Goal: Task Accomplishment & Management: Manage account settings

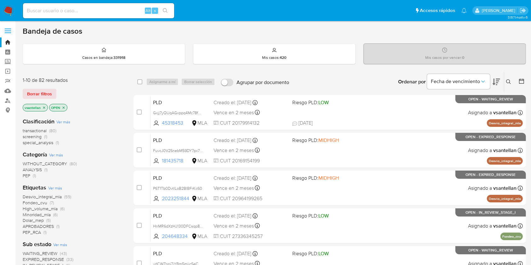
click at [508, 83] on icon at bounding box center [508, 81] width 5 height 5
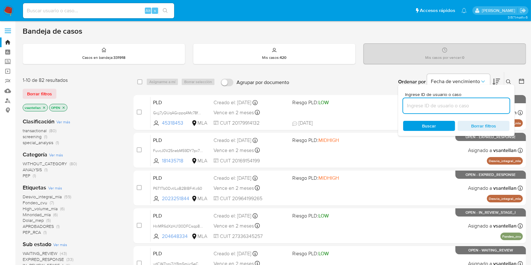
drag, startPoint x: 470, startPoint y: 108, endPoint x: 477, endPoint y: 101, distance: 10.0
click at [470, 108] on input at bounding box center [456, 106] width 107 height 8
click at [507, 81] on icon at bounding box center [508, 81] width 5 height 5
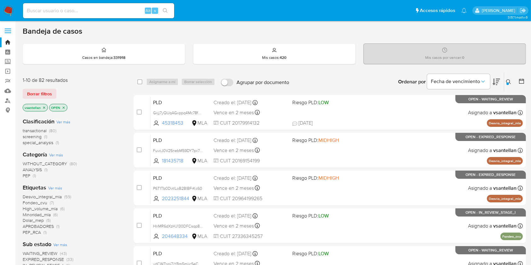
click at [511, 79] on icon at bounding box center [508, 81] width 5 height 5
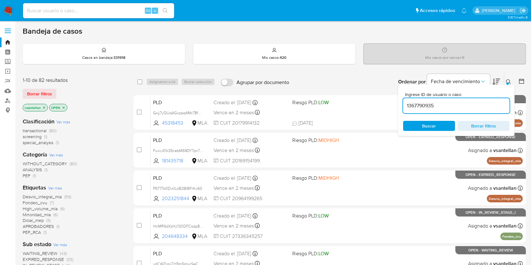
click at [441, 108] on input "1367790935" at bounding box center [456, 106] width 107 height 8
click at [434, 122] on span "Buscar" at bounding box center [430, 126] width 14 height 10
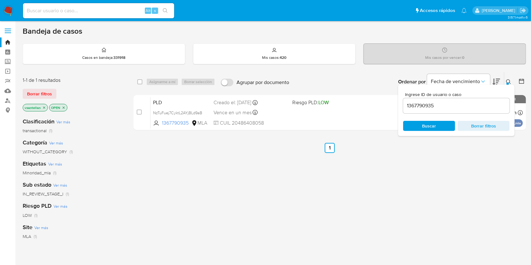
click at [508, 79] on icon at bounding box center [508, 81] width 5 height 5
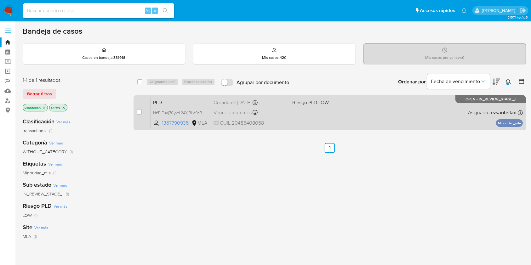
click at [346, 111] on div "PLD NzTuFuej7CyktL2AYjBLd9aB 1367790935 MLA Riesgo PLD: LOW Creado el: 12/08/20…" at bounding box center [337, 113] width 373 height 32
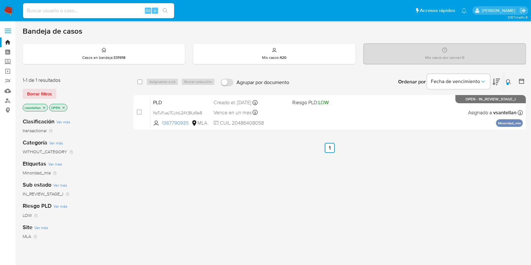
click at [508, 84] on div at bounding box center [508, 84] width 3 height 3
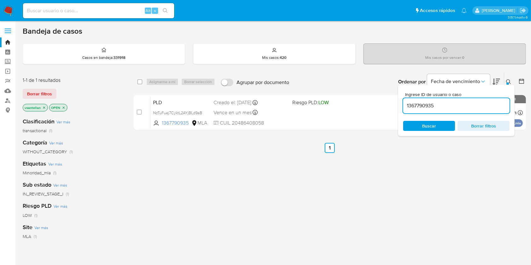
click at [466, 103] on input "1367790935" at bounding box center [456, 106] width 107 height 8
type input "50833111"
click at [508, 79] on icon at bounding box center [508, 81] width 5 height 5
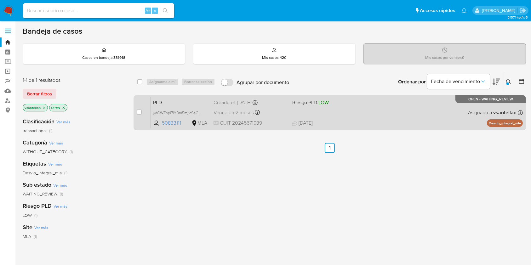
click at [391, 109] on div "PLD ydCWZopi7iYBm5mjicSeCqTs 50833111 MLA Riesgo PLD: LOW Creado el: 12/08/2025…" at bounding box center [337, 113] width 373 height 32
click at [139, 112] on input "checkbox" at bounding box center [139, 112] width 5 height 5
checkbox input "true"
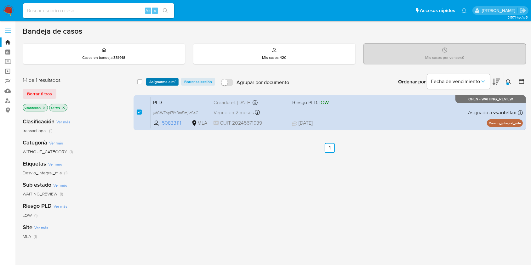
click at [166, 79] on span "Asignarme a mí" at bounding box center [162, 82] width 26 height 6
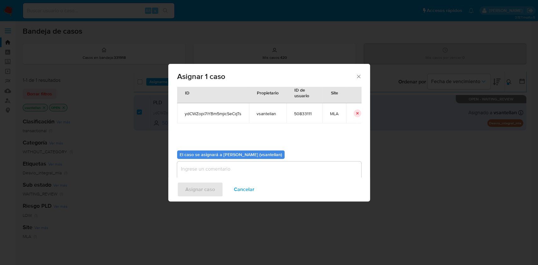
scroll to position [32, 0]
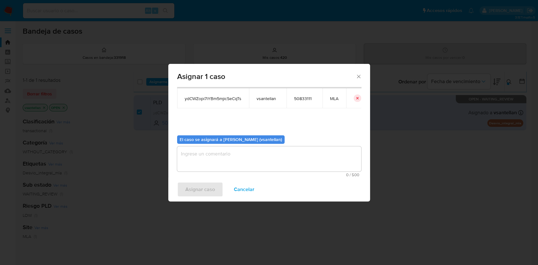
click at [186, 163] on textarea "assign-modal" at bounding box center [269, 159] width 184 height 25
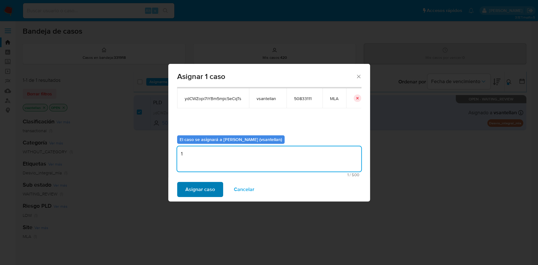
type textarea "1"
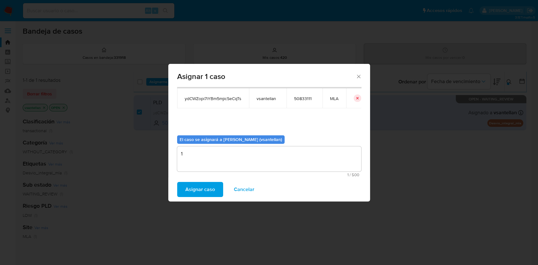
click at [201, 190] on span "Asignar caso" at bounding box center [200, 190] width 30 height 14
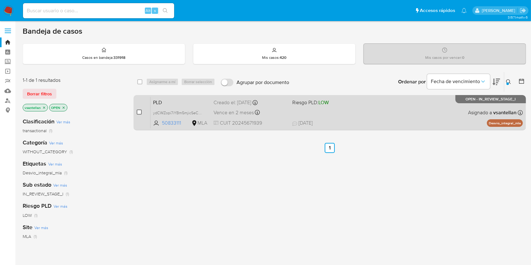
click at [139, 112] on input "checkbox" at bounding box center [139, 112] width 5 height 5
checkbox input "true"
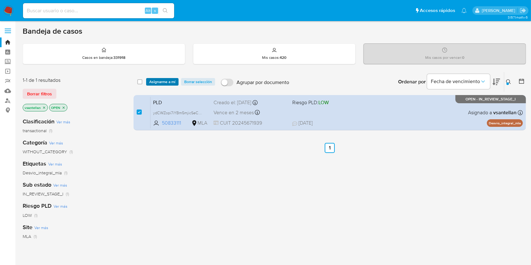
click at [158, 79] on span "Asignarme a mí" at bounding box center [162, 82] width 26 height 6
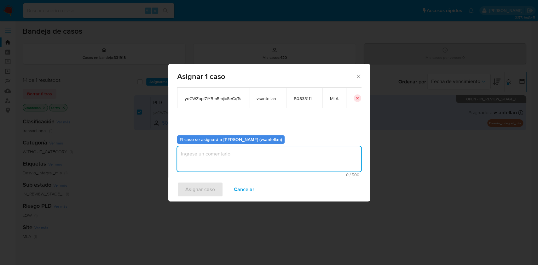
click at [185, 162] on textarea "assign-modal" at bounding box center [269, 159] width 184 height 25
type textarea "1"
click at [194, 188] on span "Asignar caso" at bounding box center [200, 190] width 30 height 14
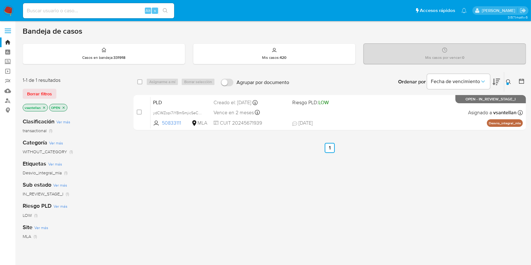
click at [9, 12] on img at bounding box center [8, 10] width 11 height 11
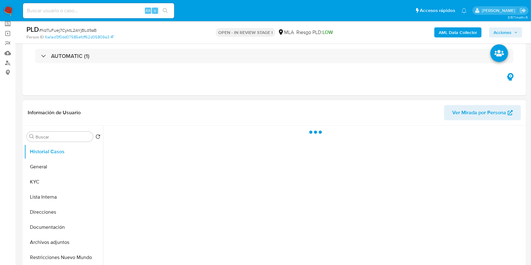
scroll to position [84, 0]
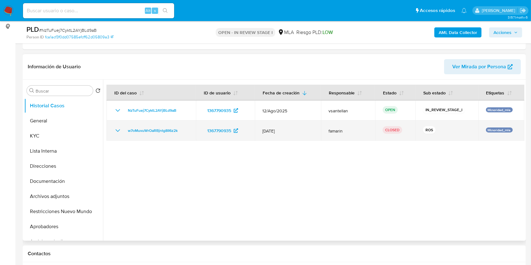
select select "10"
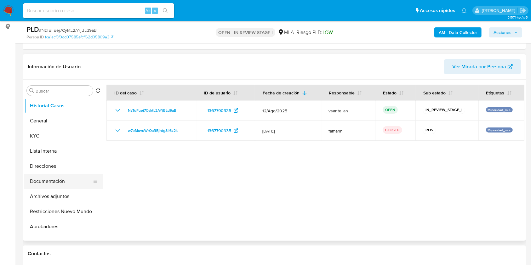
click at [47, 185] on button "Documentación" at bounding box center [61, 181] width 74 height 15
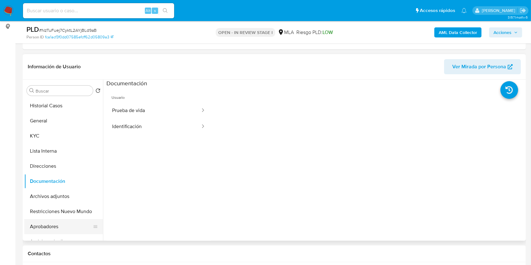
click at [75, 229] on button "Aprobadores" at bounding box center [61, 226] width 74 height 15
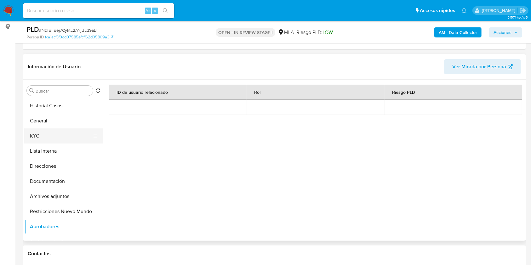
click at [46, 139] on button "KYC" at bounding box center [61, 136] width 74 height 15
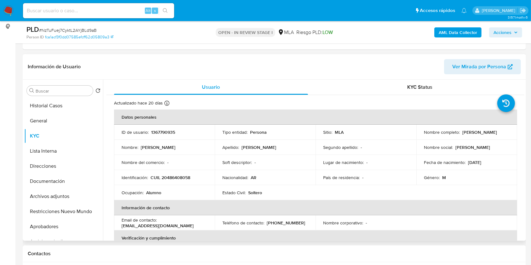
click at [378, 143] on td "Segundo apellido : -" at bounding box center [366, 147] width 101 height 15
click at [63, 180] on button "Documentación" at bounding box center [61, 181] width 74 height 15
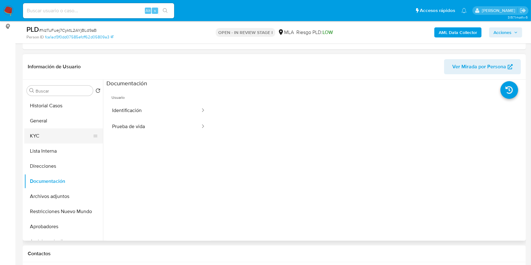
click at [41, 140] on button "KYC" at bounding box center [61, 136] width 74 height 15
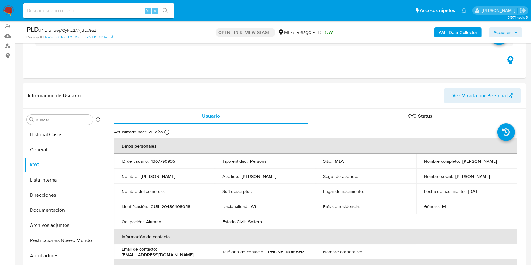
scroll to position [42, 0]
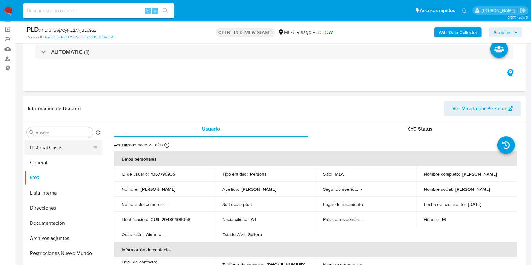
click at [47, 151] on button "Historial Casos" at bounding box center [61, 147] width 74 height 15
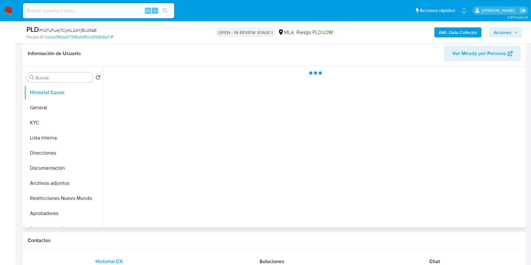
scroll to position [84, 0]
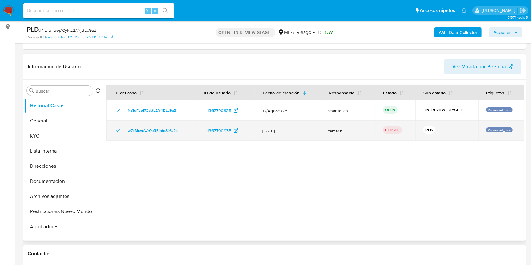
click at [115, 130] on icon "Mostrar/Ocultar" at bounding box center [118, 131] width 8 height 8
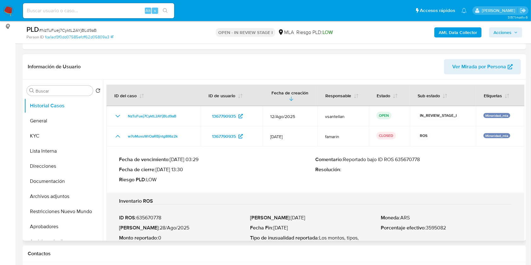
click at [153, 218] on p "ID ROS : 635670778" at bounding box center [184, 218] width 131 height 6
click at [54, 136] on button "KYC" at bounding box center [61, 136] width 74 height 15
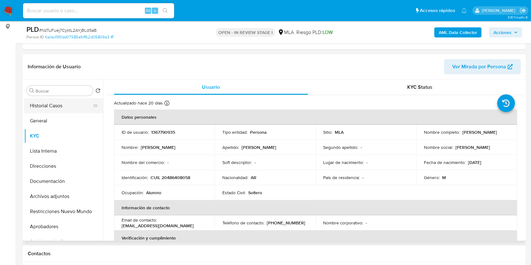
click at [49, 106] on button "Historial Casos" at bounding box center [61, 105] width 74 height 15
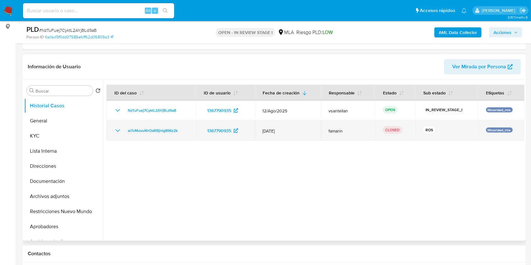
click at [113, 130] on td "w7oMuvuWrOaRBjntg8II6z2k" at bounding box center [152, 131] width 90 height 20
click at [116, 130] on icon "Mostrar/Ocultar" at bounding box center [118, 131] width 8 height 8
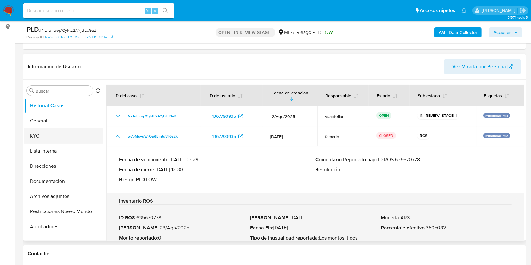
click at [62, 140] on button "KYC" at bounding box center [61, 136] width 74 height 15
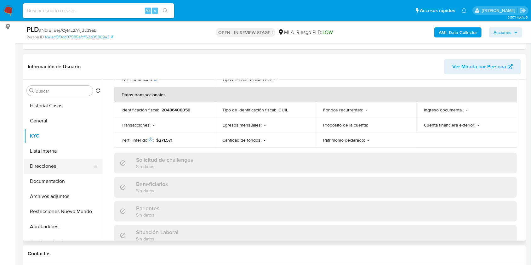
scroll to position [332, 0]
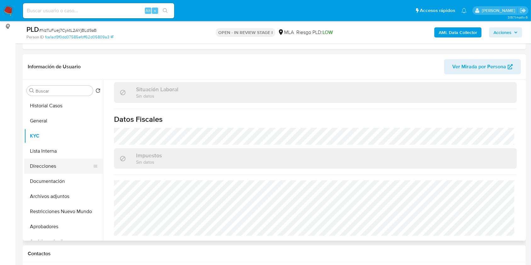
click at [63, 167] on button "Direcciones" at bounding box center [61, 166] width 74 height 15
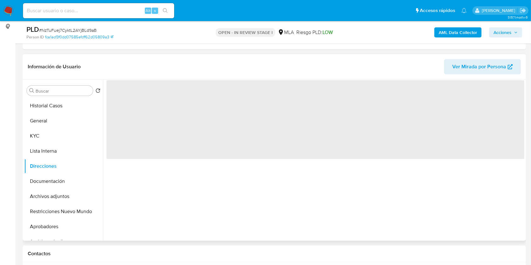
scroll to position [0, 0]
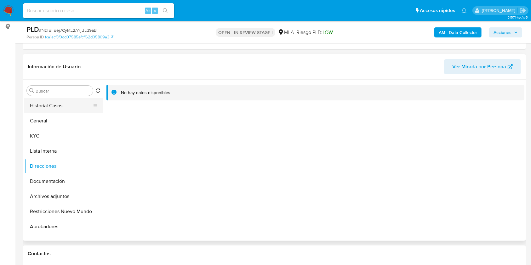
click at [61, 104] on button "Historial Casos" at bounding box center [61, 105] width 74 height 15
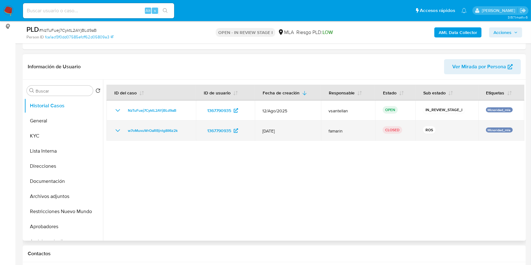
click at [113, 134] on td "w7oMuvuWrOaRBjntg8II6z2k" at bounding box center [152, 131] width 90 height 20
click at [116, 130] on icon "Mostrar/Ocultar" at bounding box center [118, 131] width 8 height 8
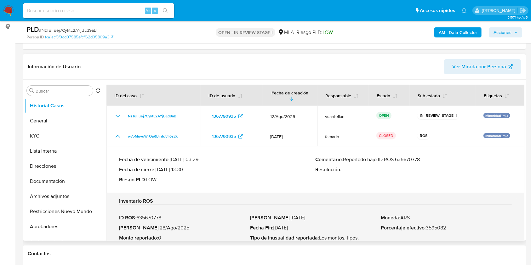
scroll to position [168, 0]
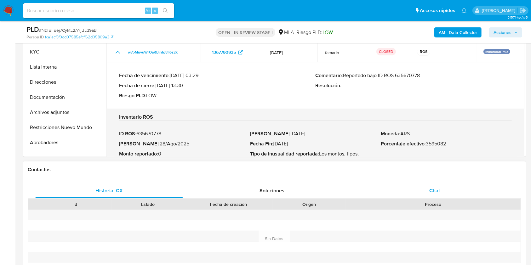
click at [435, 195] on div "Chat" at bounding box center [435, 190] width 148 height 15
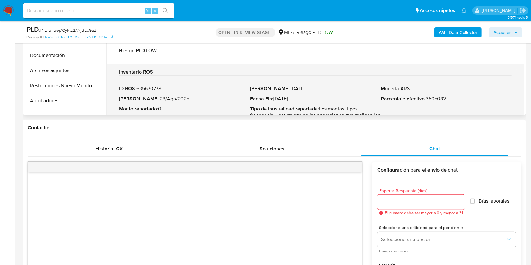
scroll to position [0, 0]
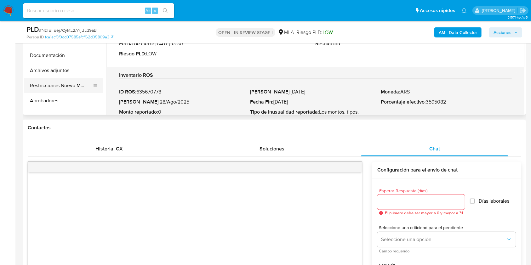
drag, startPoint x: 70, startPoint y: 86, endPoint x: 91, endPoint y: 88, distance: 20.9
click at [70, 86] on button "Restricciones Nuevo Mundo" at bounding box center [61, 85] width 74 height 15
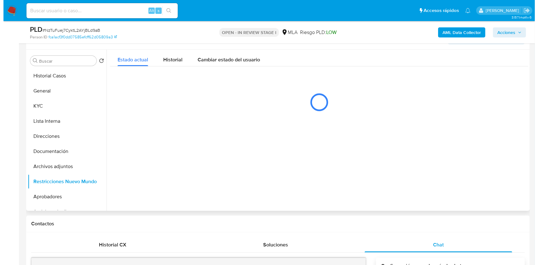
scroll to position [112, 0]
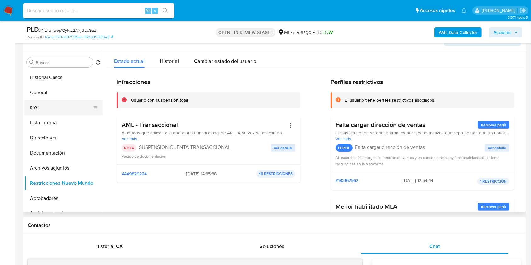
click at [57, 104] on button "KYC" at bounding box center [61, 107] width 74 height 15
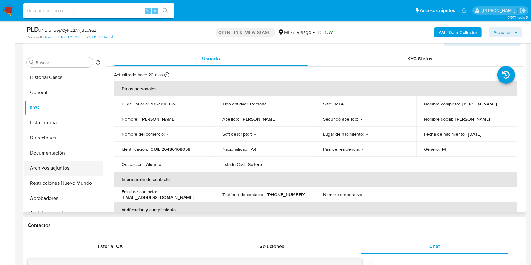
click at [48, 164] on button "Archivos adjuntos" at bounding box center [61, 168] width 74 height 15
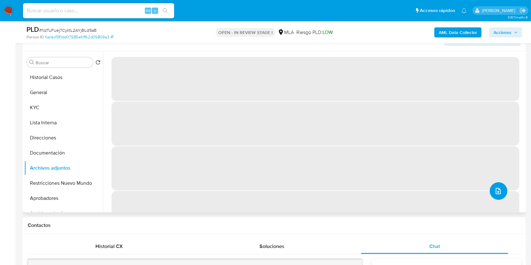
click at [495, 189] on icon "upload-file" at bounding box center [499, 192] width 8 height 8
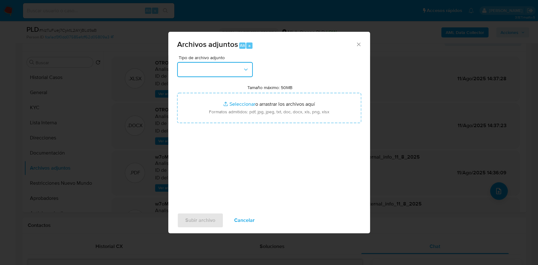
click at [233, 74] on button "button" at bounding box center [215, 69] width 76 height 15
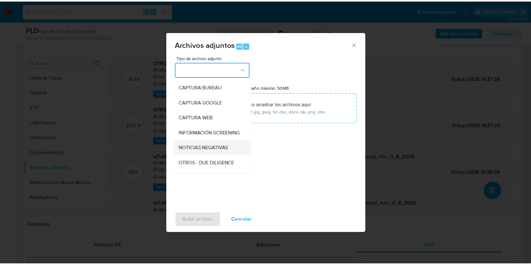
scroll to position [42, 0]
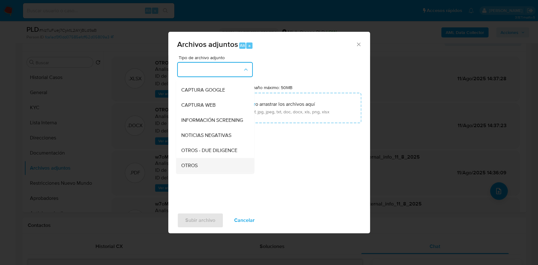
click at [205, 171] on div "OTROS" at bounding box center [213, 165] width 64 height 15
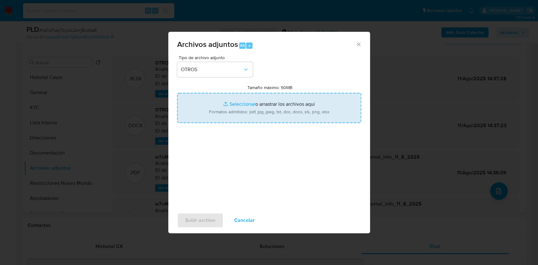
click at [219, 114] on input "Tamaño máximo: 50MB Seleccionar archivos" at bounding box center [269, 108] width 184 height 30
type input "C:\fakepath\Caselog NzTuFuej7CyktL2AYjBLd9aB_2025_09_01_08_33_36 (complementari…"
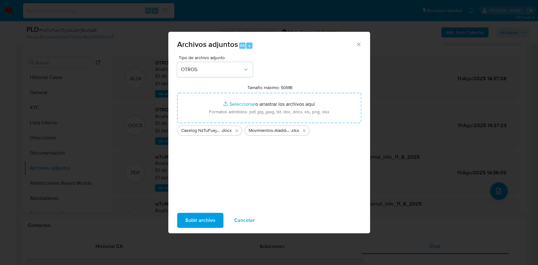
click at [204, 221] on span "Subir archivo" at bounding box center [200, 221] width 30 height 14
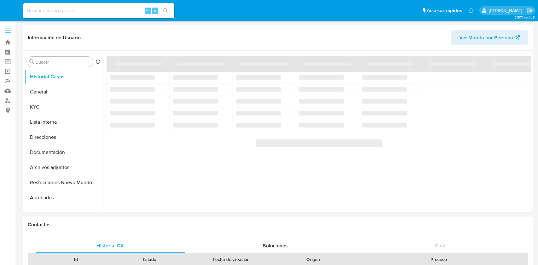
select select "10"
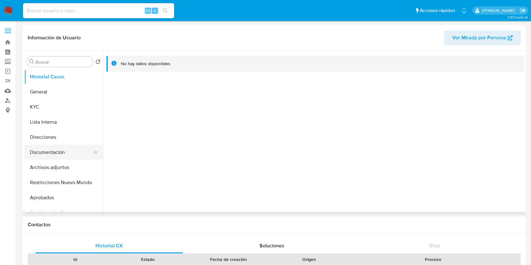
click at [46, 150] on button "Documentación" at bounding box center [61, 152] width 74 height 15
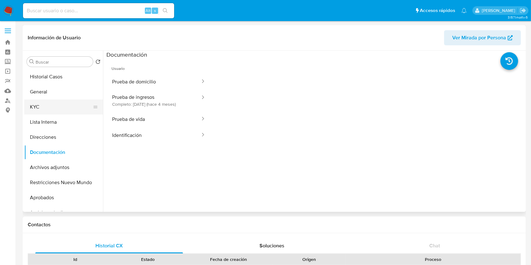
click at [40, 112] on button "KYC" at bounding box center [61, 107] width 74 height 15
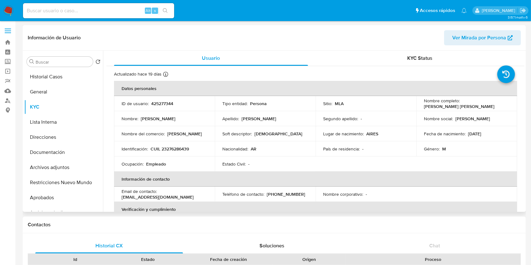
click at [174, 150] on p "CUIL 23276286439" at bounding box center [170, 149] width 38 height 6
copy p "23276286439"
drag, startPoint x: 183, startPoint y: 170, endPoint x: 176, endPoint y: 143, distance: 27.5
click at [182, 165] on td "Ocupación : Empleado" at bounding box center [164, 164] width 101 height 15
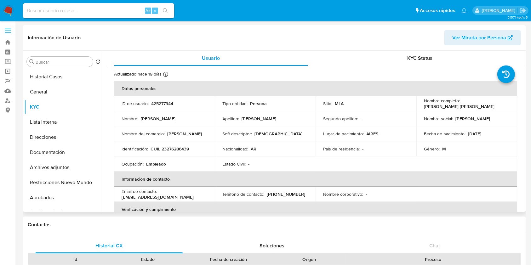
click at [176, 147] on p "CUIL 23276286439" at bounding box center [170, 149] width 38 height 6
copy p "23276286439"
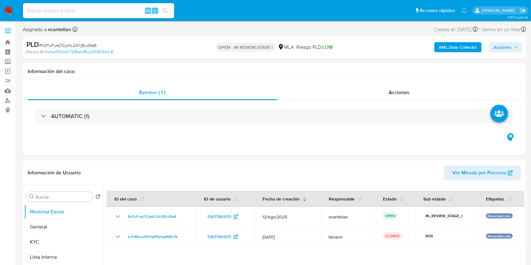
select select "10"
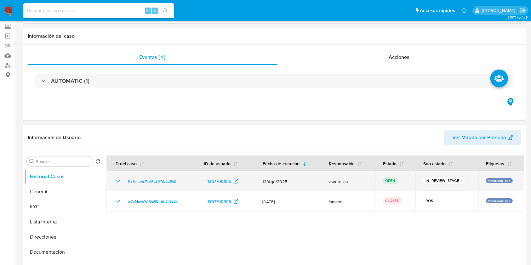
scroll to position [126, 0]
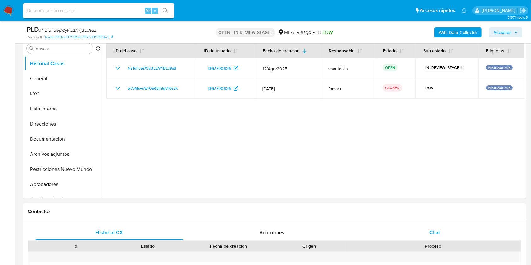
click at [459, 230] on div "Chat" at bounding box center [435, 232] width 148 height 15
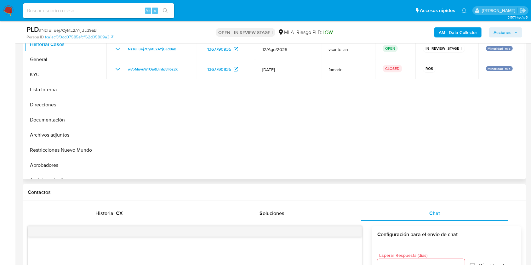
scroll to position [142, 0]
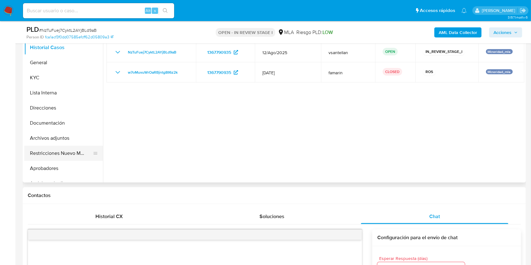
click at [53, 151] on button "Restricciones Nuevo Mundo" at bounding box center [61, 153] width 74 height 15
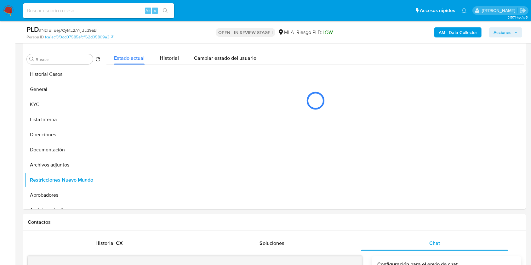
scroll to position [111, 0]
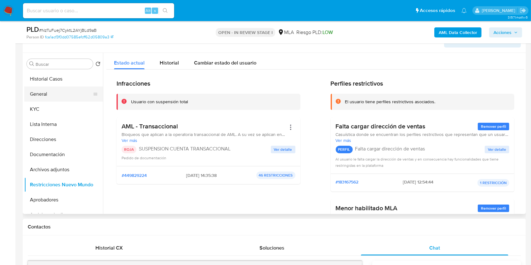
click at [40, 91] on button "General" at bounding box center [61, 94] width 74 height 15
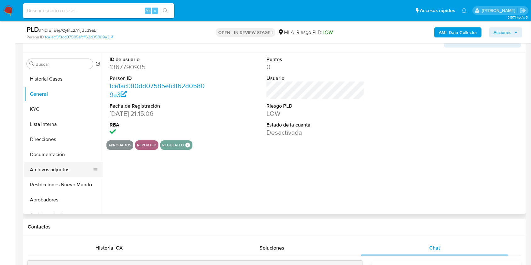
click at [55, 167] on button "Archivos adjuntos" at bounding box center [61, 169] width 74 height 15
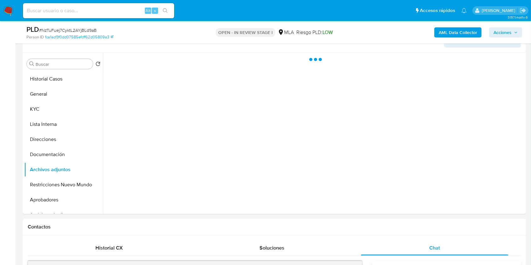
click at [512, 31] on span "Acciones" at bounding box center [506, 32] width 24 height 9
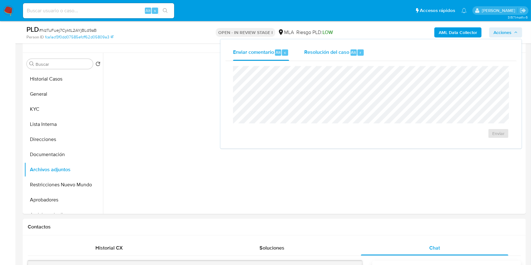
click at [323, 50] on span "Resolución del caso" at bounding box center [326, 52] width 45 height 7
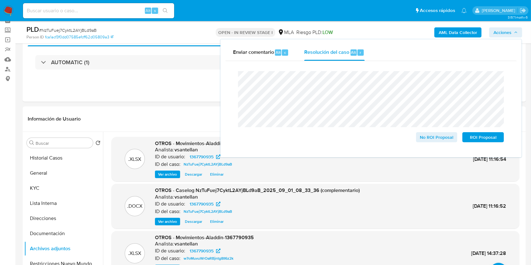
scroll to position [39, 0]
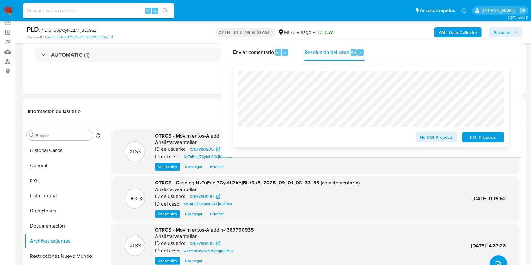
click at [480, 138] on span "ROI Proposal" at bounding box center [483, 137] width 33 height 9
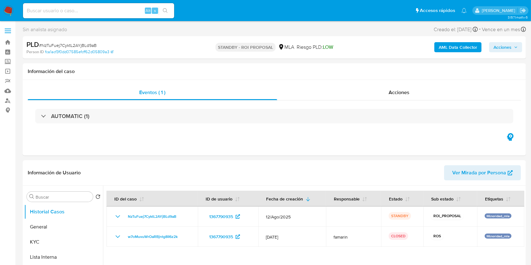
select select "10"
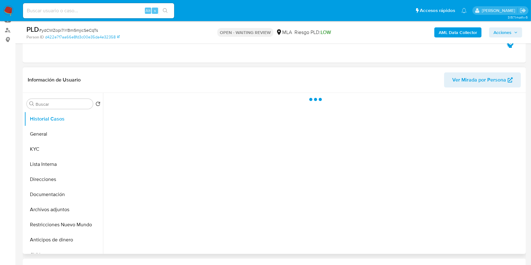
scroll to position [84, 0]
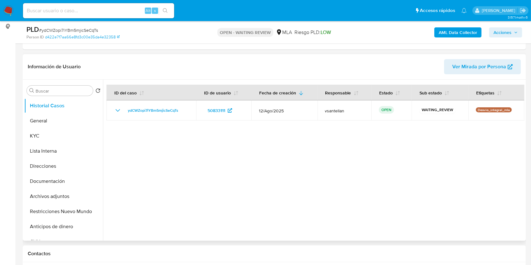
select select "10"
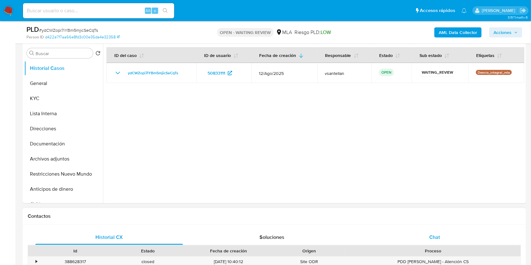
scroll to position [126, 0]
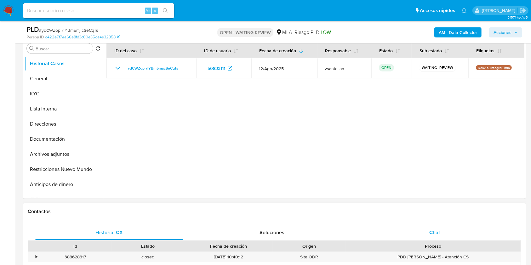
click at [423, 231] on div "Chat" at bounding box center [435, 232] width 148 height 15
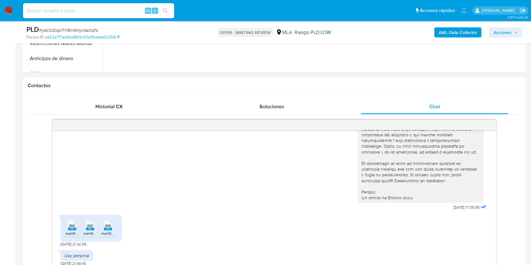
scroll to position [294, 0]
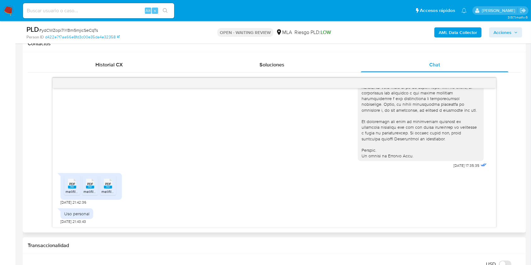
click at [73, 190] on span "melifile8668689436613701574.pdf" at bounding box center [95, 191] width 58 height 5
drag, startPoint x: 89, startPoint y: 184, endPoint x: 107, endPoint y: 182, distance: 18.3
click at [91, 183] on span "PDF" at bounding box center [90, 184] width 6 height 4
click at [76, 183] on icon at bounding box center [72, 184] width 8 height 10
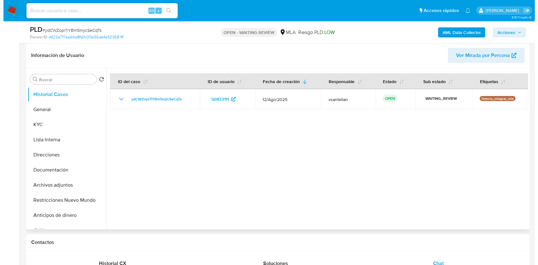
scroll to position [94, 0]
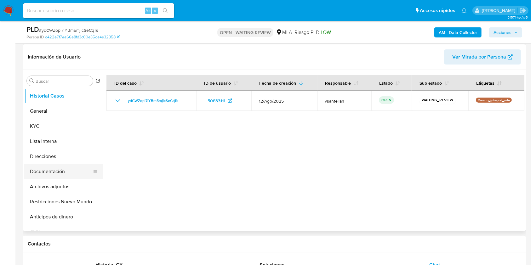
click at [68, 174] on button "Documentación" at bounding box center [61, 171] width 74 height 15
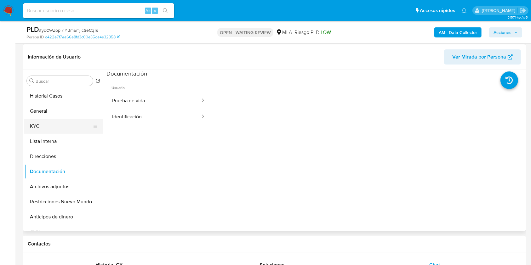
click at [52, 130] on button "KYC" at bounding box center [61, 126] width 74 height 15
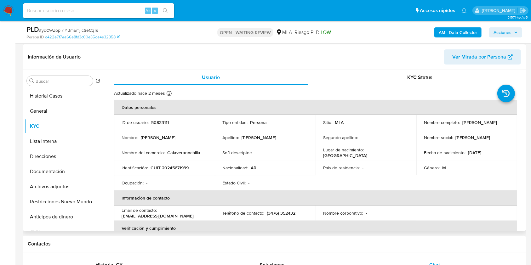
click at [480, 158] on td "Fecha de nacimiento : 24/07/1975" at bounding box center [467, 152] width 101 height 15
click at [72, 174] on button "Documentación" at bounding box center [61, 171] width 74 height 15
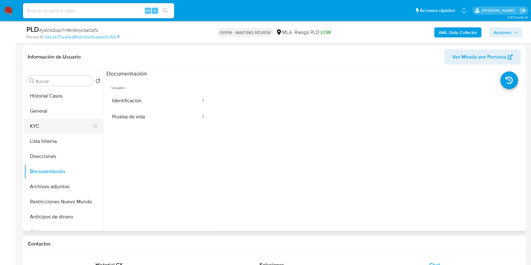
click at [59, 126] on button "KYC" at bounding box center [61, 126] width 74 height 15
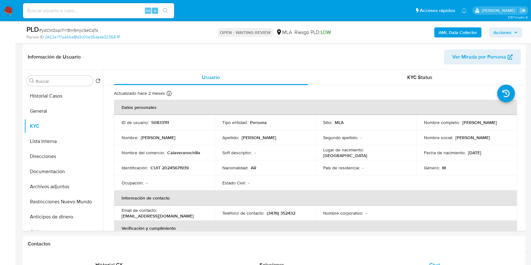
click at [465, 33] on b "AML Data Collector" at bounding box center [458, 32] width 38 height 10
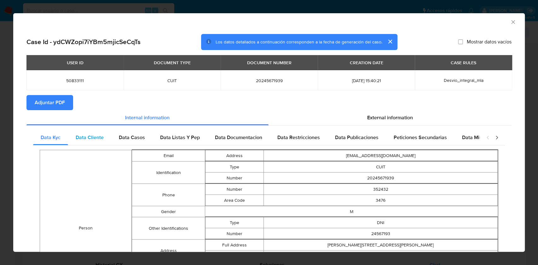
click at [96, 136] on span "Data Cliente" at bounding box center [90, 137] width 28 height 7
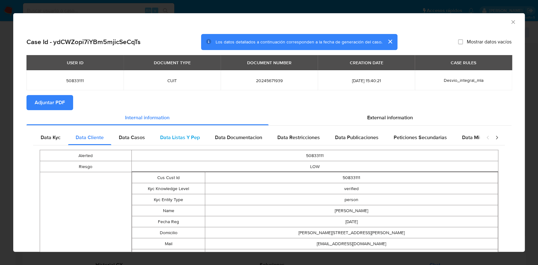
drag, startPoint x: 129, startPoint y: 137, endPoint x: 183, endPoint y: 136, distance: 54.5
click at [129, 137] on span "Data Casos" at bounding box center [132, 137] width 26 height 7
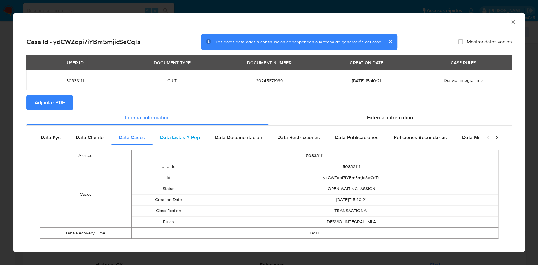
click at [183, 136] on span "Data Listas Y Pep" at bounding box center [180, 137] width 40 height 7
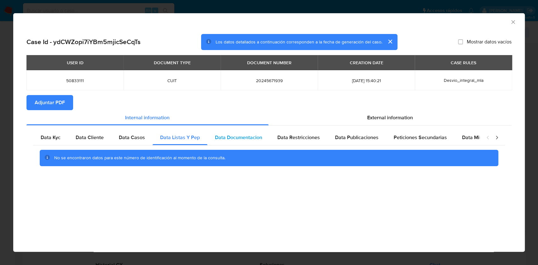
click at [251, 141] on span "Data Documentacion" at bounding box center [238, 137] width 47 height 7
drag, startPoint x: 317, startPoint y: 129, endPoint x: 319, endPoint y: 136, distance: 7.4
click at [319, 136] on div "Data Kyc Data Cliente Data Casos Data Listas Y Pep Data Documentacion Data Rest…" at bounding box center [268, 150] width 485 height 49
drag, startPoint x: 319, startPoint y: 136, endPoint x: 325, endPoint y: 137, distance: 5.8
click at [319, 136] on div "Data Restricciones" at bounding box center [299, 137] width 58 height 15
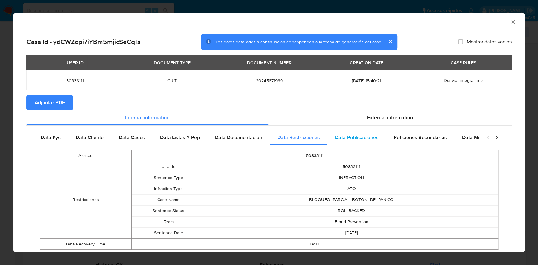
click at [370, 136] on span "Data Publicaciones" at bounding box center [356, 137] width 43 height 7
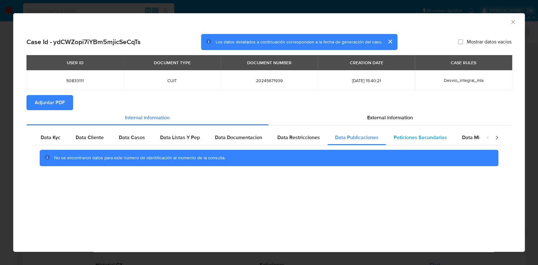
click at [419, 136] on span "Peticiones Secundarias" at bounding box center [420, 137] width 53 height 7
click at [288, 134] on span "Data Restricciones" at bounding box center [298, 137] width 43 height 7
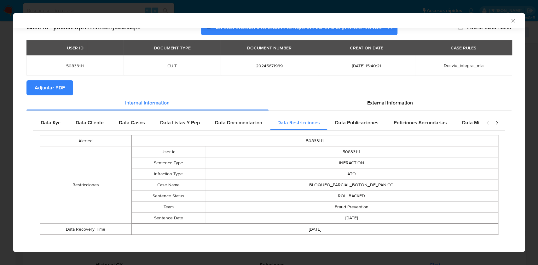
scroll to position [18, 0]
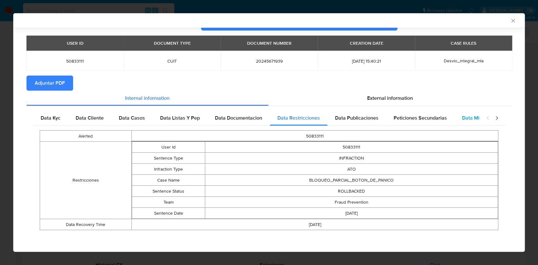
click at [466, 116] on span "Data Minoridad" at bounding box center [479, 117] width 35 height 7
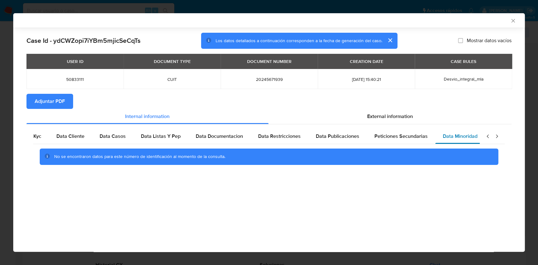
scroll to position [0, 21]
click at [398, 119] on span "External information" at bounding box center [390, 116] width 46 height 7
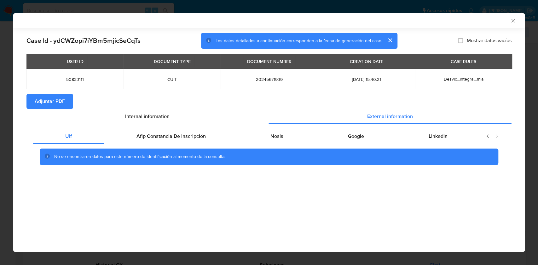
scroll to position [0, 0]
drag, startPoint x: 158, startPoint y: 166, endPoint x: 152, endPoint y: 142, distance: 25.5
click at [156, 163] on div "No se encontraron datos para este número de identificación al momento de la con…" at bounding box center [269, 156] width 472 height 25
click at [152, 142] on div "Afip Constancia De Inscripción" at bounding box center [171, 136] width 134 height 15
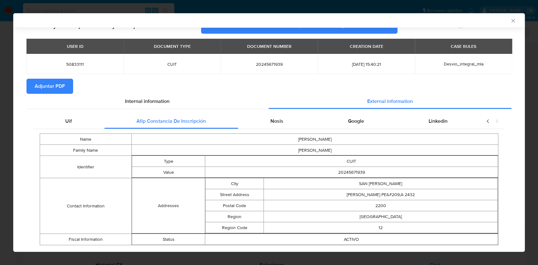
scroll to position [30, 0]
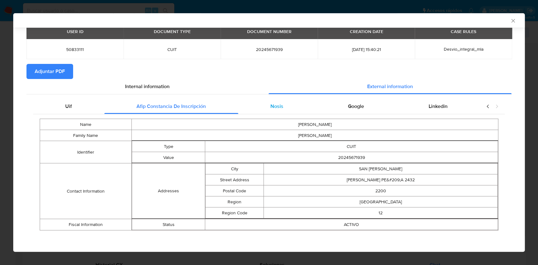
click at [265, 101] on div "Nosis" at bounding box center [277, 106] width 78 height 15
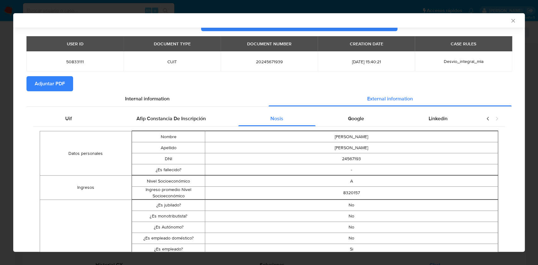
scroll to position [17, 0]
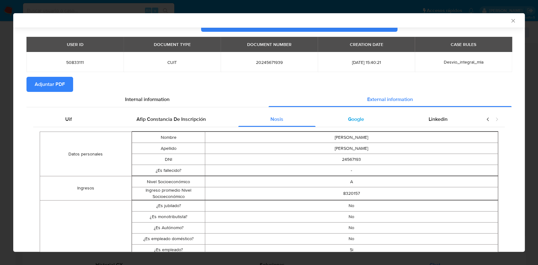
click at [335, 119] on div "Google" at bounding box center [355, 119] width 81 height 15
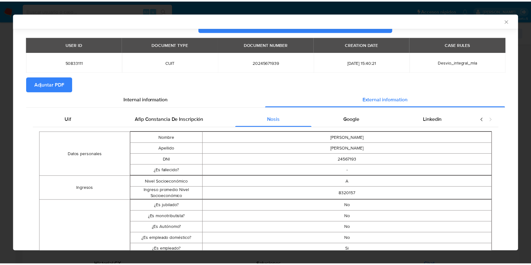
scroll to position [0, 0]
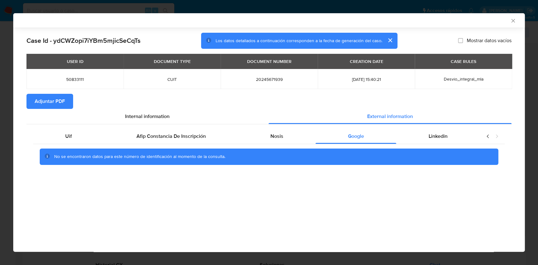
click at [46, 102] on span "Adjuntar PDF" at bounding box center [50, 102] width 30 height 14
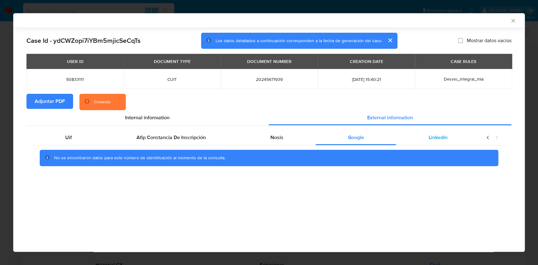
click at [456, 136] on div "Linkedin" at bounding box center [438, 137] width 84 height 15
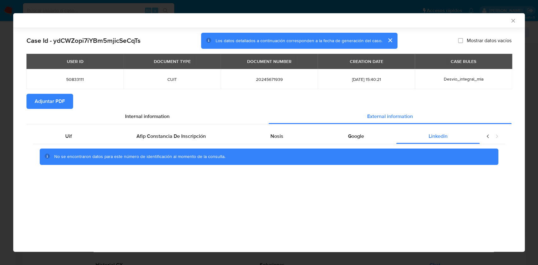
click at [513, 20] on icon "Cerrar ventana" at bounding box center [513, 21] width 6 height 6
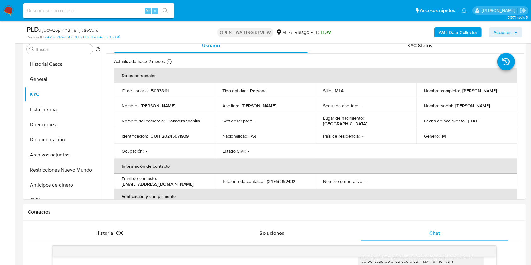
scroll to position [105, 0]
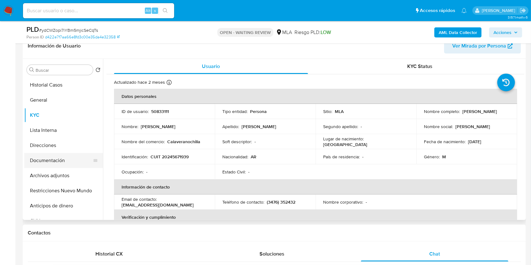
click at [44, 163] on button "Documentación" at bounding box center [61, 160] width 74 height 15
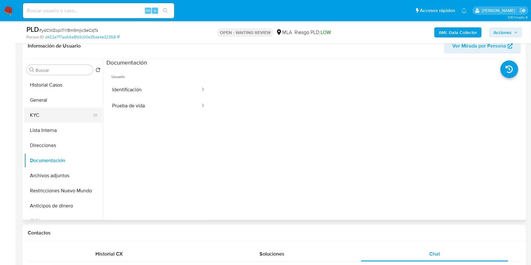
click at [47, 114] on button "KYC" at bounding box center [61, 115] width 74 height 15
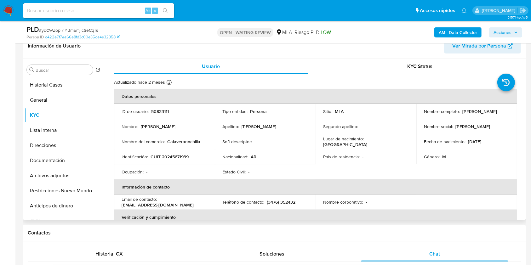
click at [180, 159] on p "CUIT 20245671939" at bounding box center [170, 157] width 38 height 6
drag, startPoint x: 180, startPoint y: 159, endPoint x: 182, endPoint y: 162, distance: 4.0
click at [181, 159] on p "CUIT 20245671939" at bounding box center [170, 157] width 38 height 6
copy p "20245671939"
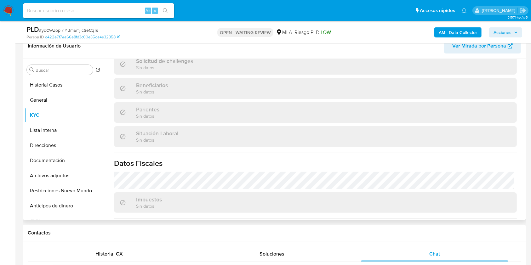
scroll to position [294, 0]
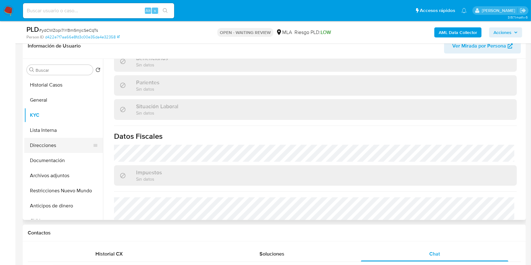
drag, startPoint x: 67, startPoint y: 154, endPoint x: 64, endPoint y: 147, distance: 7.8
click at [67, 154] on button "Documentación" at bounding box center [63, 160] width 79 height 15
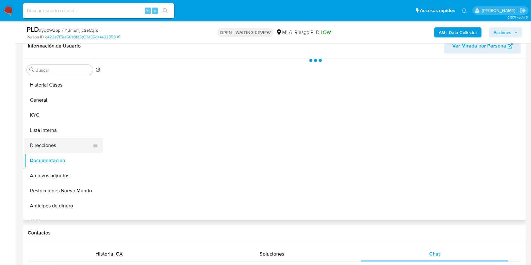
scroll to position [0, 0]
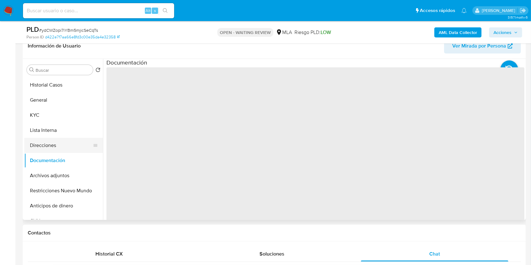
click at [64, 147] on button "Direcciones" at bounding box center [61, 145] width 74 height 15
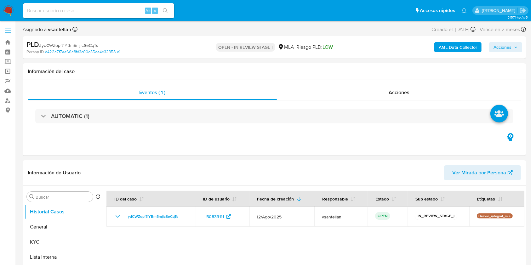
select select "10"
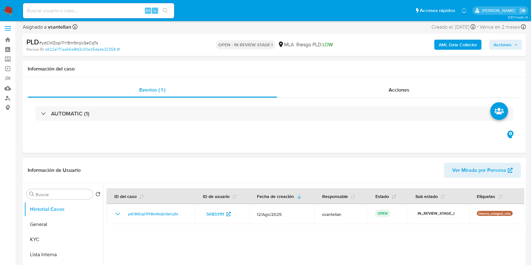
scroll to position [42, 0]
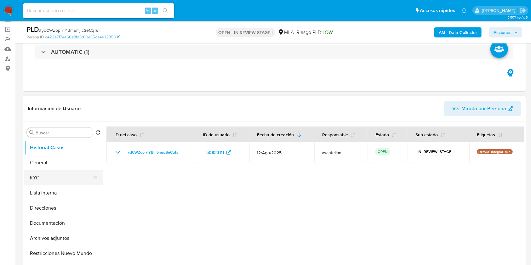
click at [66, 179] on button "KYC" at bounding box center [61, 178] width 74 height 15
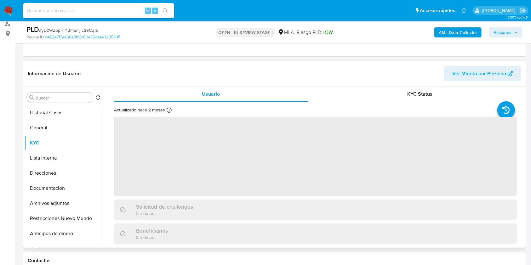
scroll to position [84, 0]
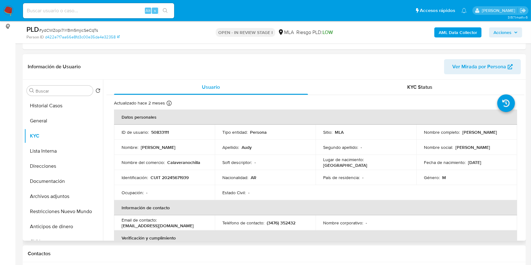
drag, startPoint x: 461, startPoint y: 132, endPoint x: 499, endPoint y: 130, distance: 37.9
click at [499, 130] on div "Nombre completo : [PERSON_NAME]" at bounding box center [467, 133] width 86 height 6
copy p "[PERSON_NAME]"
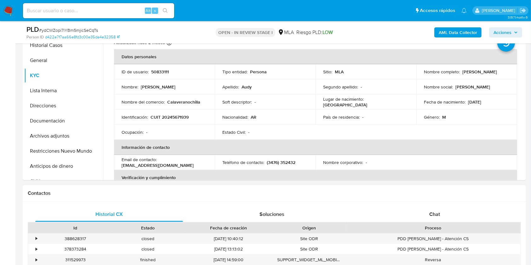
scroll to position [168, 0]
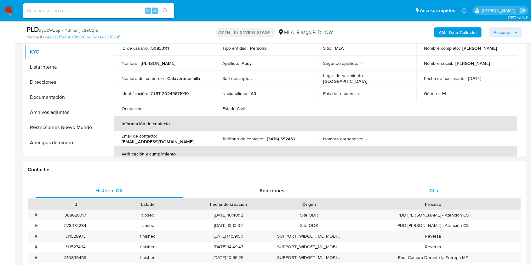
click at [439, 198] on div "Historial CX Soluciones Chat Id Estado Fecha de creación Origen Proceso • 38862…" at bounding box center [275, 239] width 494 height 112
click at [442, 194] on div "Chat" at bounding box center [435, 190] width 148 height 15
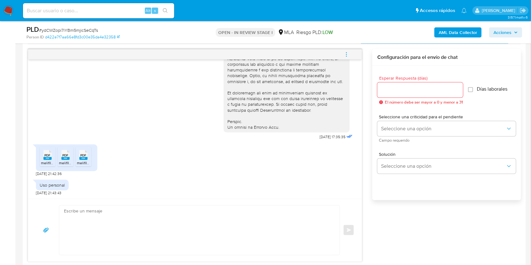
scroll to position [368, 0]
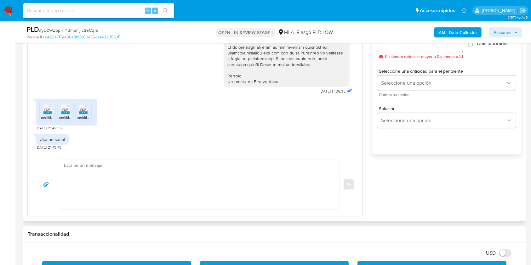
click at [144, 184] on textarea at bounding box center [198, 184] width 268 height 49
type textarea "v"
paste textarea "[PERSON_NAME], Muchas gracias por la respuesta. Te confirmamos la recepción de …"
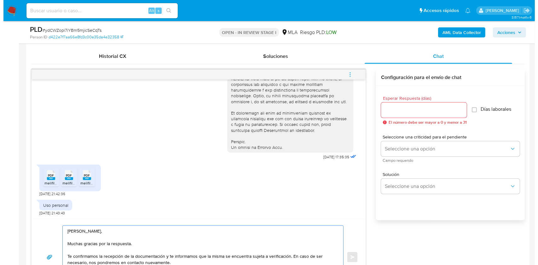
scroll to position [313, 0]
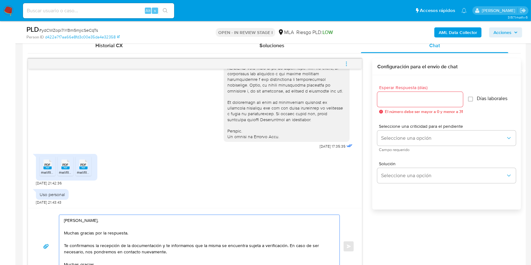
type textarea "[PERSON_NAME], Muchas gracias por la respuesta. Te confirmamos la recepción de …"
click at [426, 95] on div at bounding box center [421, 99] width 86 height 15
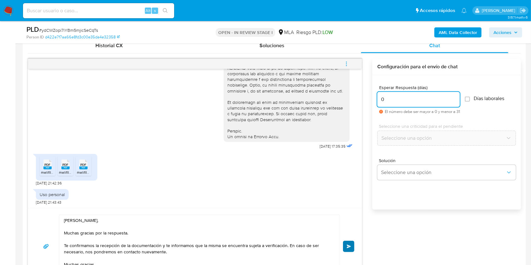
type input "0"
drag, startPoint x: 349, startPoint y: 249, endPoint x: 349, endPoint y: 194, distance: 54.8
click at [349, 249] on button "Enviar" at bounding box center [348, 246] width 11 height 11
click at [348, 64] on icon "menu-action" at bounding box center [347, 64] width 6 height 6
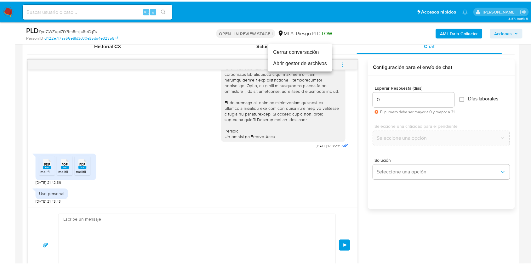
scroll to position [376, 0]
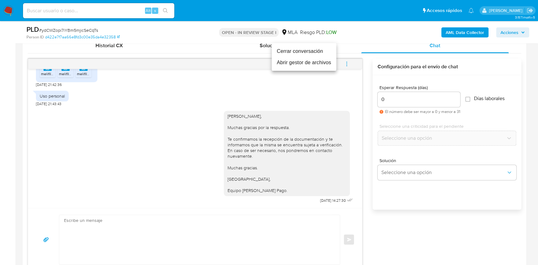
click at [312, 48] on li "Cerrar conversación" at bounding box center [304, 51] width 65 height 11
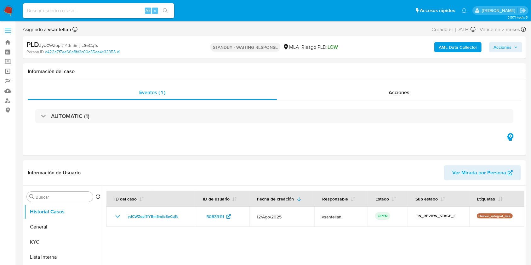
select select "10"
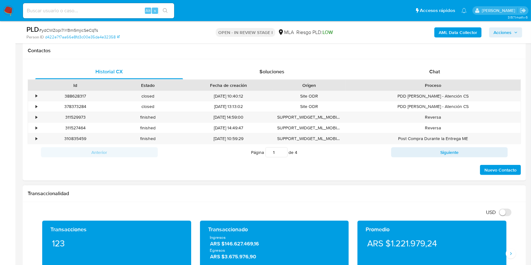
scroll to position [252, 0]
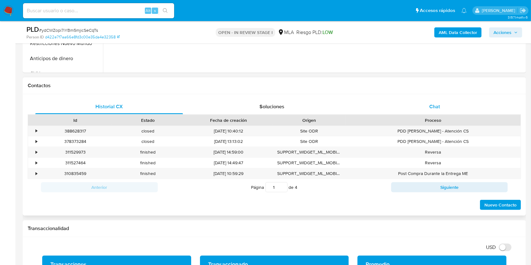
click at [424, 102] on div "Chat" at bounding box center [435, 106] width 148 height 15
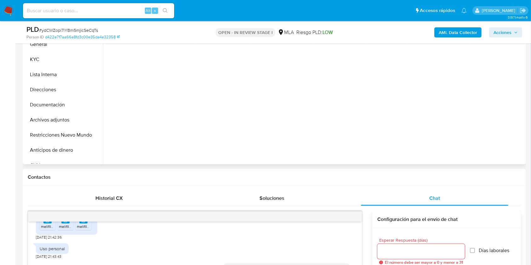
scroll to position [128, 0]
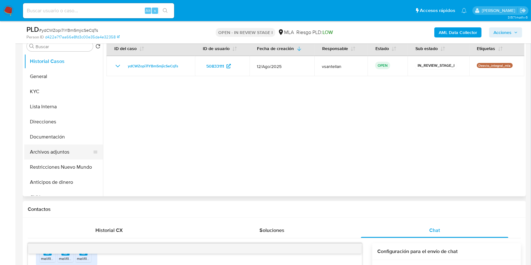
click at [66, 167] on button "Restricciones Nuevo Mundo" at bounding box center [63, 167] width 79 height 15
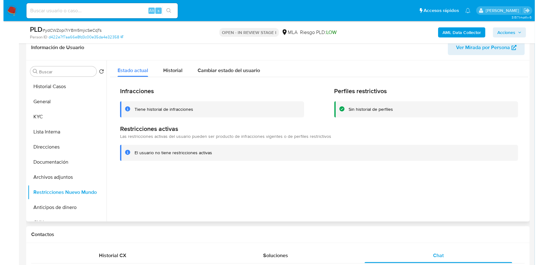
scroll to position [101, 0]
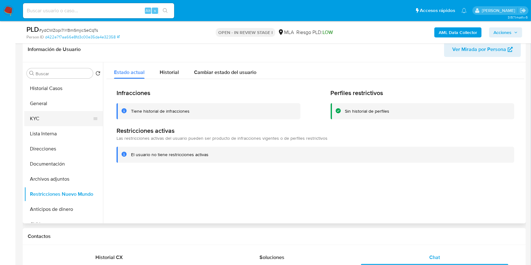
drag, startPoint x: 55, startPoint y: 116, endPoint x: 56, endPoint y: 123, distance: 7.2
click at [55, 117] on button "KYC" at bounding box center [61, 118] width 74 height 15
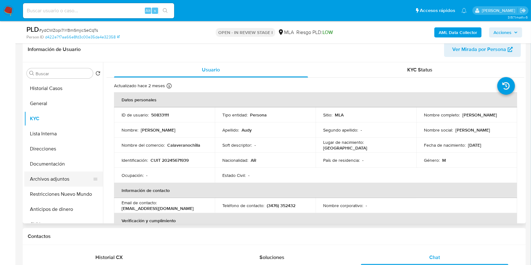
click at [65, 181] on button "Archivos adjuntos" at bounding box center [61, 179] width 74 height 15
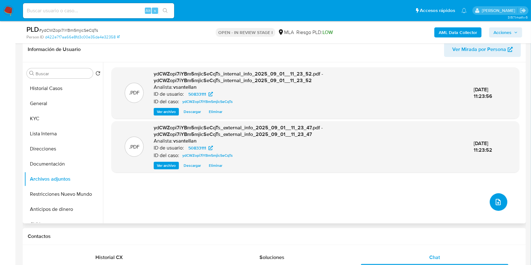
click at [503, 199] on button "upload-file" at bounding box center [499, 203] width 18 height 18
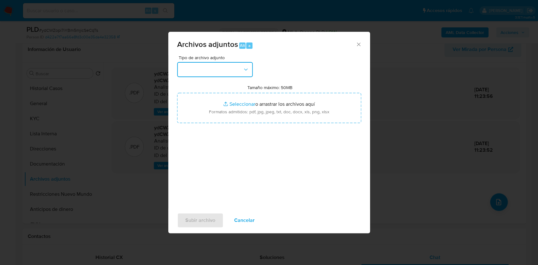
drag, startPoint x: 226, startPoint y: 69, endPoint x: 229, endPoint y: 76, distance: 7.0
click at [226, 69] on button "button" at bounding box center [215, 69] width 76 height 15
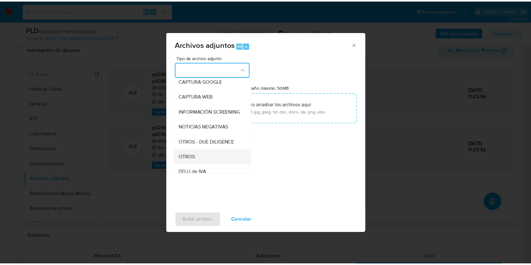
scroll to position [84, 0]
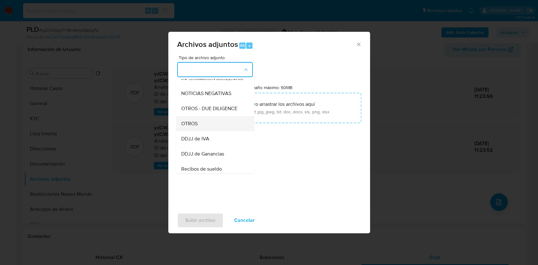
click at [207, 131] on div "OTROS" at bounding box center [213, 123] width 64 height 15
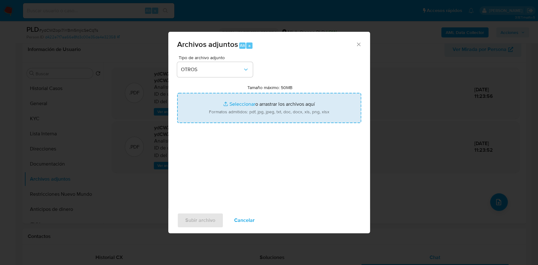
click at [250, 114] on input "Tamaño máximo: 50MB Seleccionar archivos" at bounding box center [269, 108] width 184 height 30
type input "C:\fakepath\Caselog-50833111- NO ROI.docx"
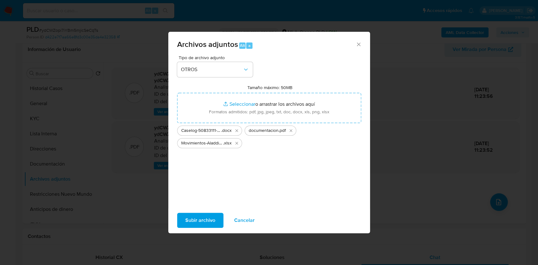
click at [197, 214] on span "Subir archivo" at bounding box center [200, 221] width 30 height 14
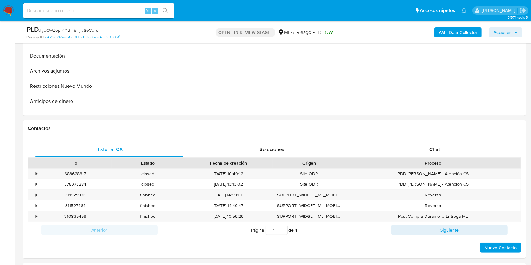
scroll to position [241, 0]
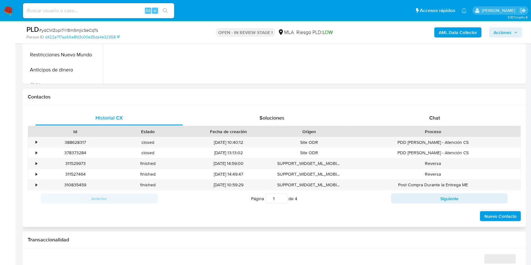
select select "10"
drag, startPoint x: 465, startPoint y: 130, endPoint x: 462, endPoint y: 124, distance: 7.3
click at [465, 130] on div "Proceso" at bounding box center [433, 132] width 166 height 6
click at [462, 124] on div "Chat" at bounding box center [435, 118] width 148 height 15
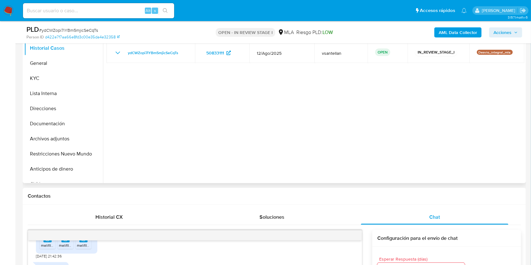
scroll to position [105, 0]
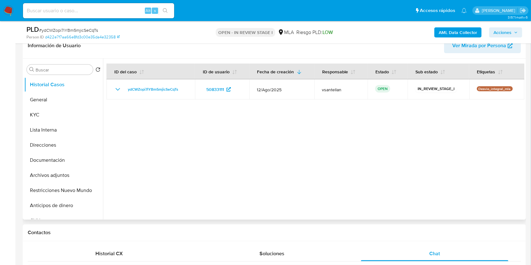
drag, startPoint x: 71, startPoint y: 192, endPoint x: 113, endPoint y: 171, distance: 47.5
click at [71, 192] on button "Restricciones Nuevo Mundo" at bounding box center [63, 190] width 79 height 15
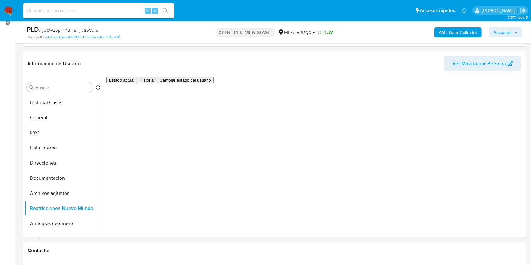
scroll to position [86, 0]
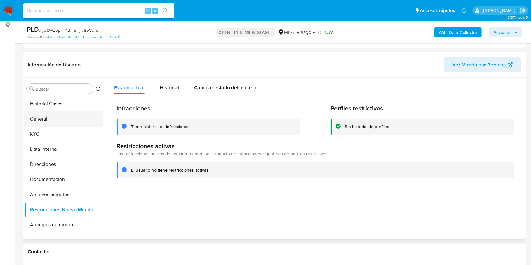
click at [47, 119] on button "General" at bounding box center [61, 119] width 74 height 15
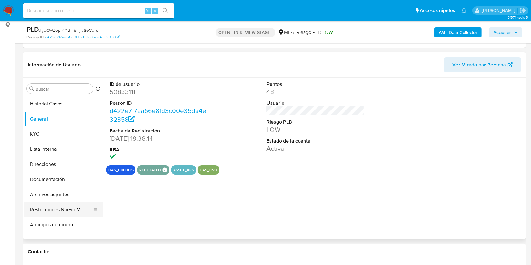
click at [63, 209] on button "Restricciones Nuevo Mundo" at bounding box center [61, 209] width 74 height 15
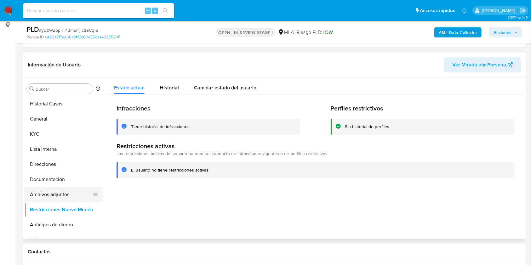
click at [67, 194] on button "Archivos adjuntos" at bounding box center [61, 194] width 74 height 15
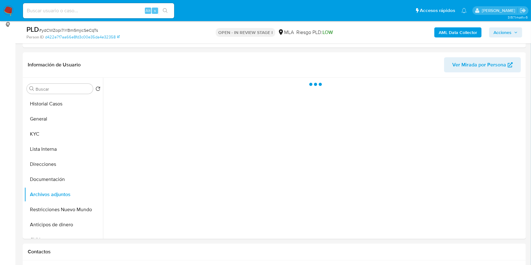
drag, startPoint x: 510, startPoint y: 30, endPoint x: 499, endPoint y: 32, distance: 11.0
click at [510, 30] on span "Acciones" at bounding box center [503, 32] width 18 height 10
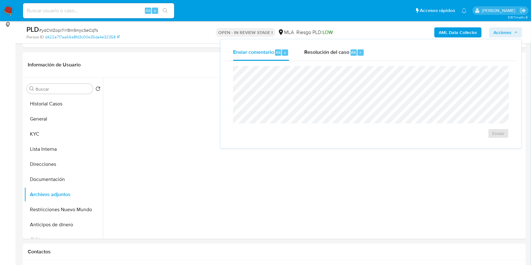
drag, startPoint x: 313, startPoint y: 59, endPoint x: 317, endPoint y: 61, distance: 4.2
click at [316, 59] on div "Resolución del caso Alt r" at bounding box center [334, 52] width 60 height 16
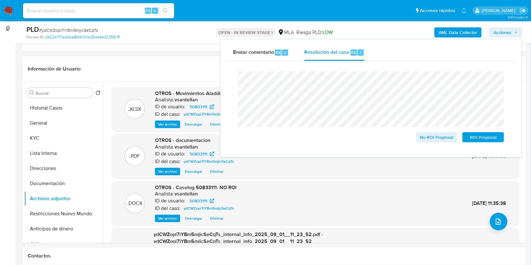
scroll to position [72, 0]
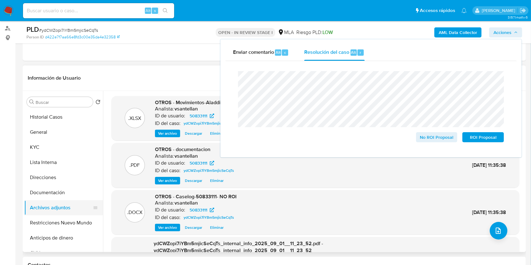
drag, startPoint x: 59, startPoint y: 224, endPoint x: 55, endPoint y: 205, distance: 19.1
click at [59, 224] on button "Restricciones Nuevo Mundo" at bounding box center [63, 223] width 79 height 15
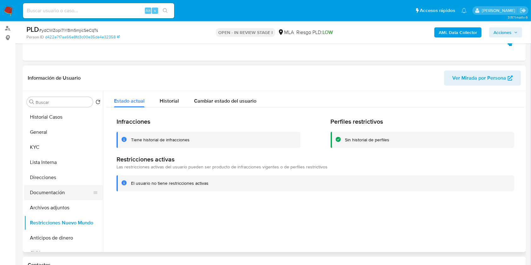
drag, startPoint x: 53, startPoint y: 207, endPoint x: 84, endPoint y: 197, distance: 33.0
click at [53, 207] on button "Archivos adjuntos" at bounding box center [63, 207] width 79 height 15
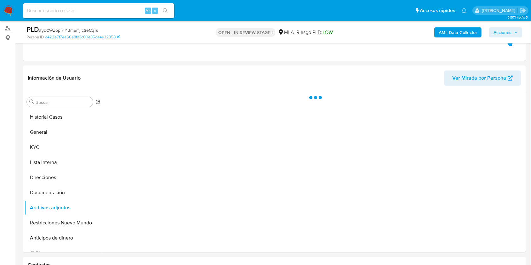
click at [501, 32] on span "Acciones" at bounding box center [503, 32] width 18 height 10
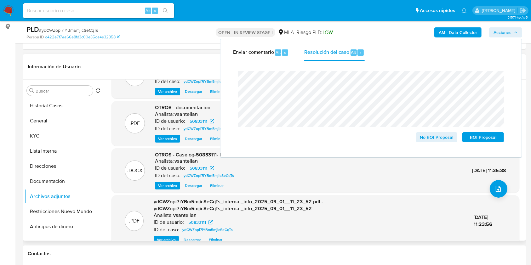
scroll to position [18, 0]
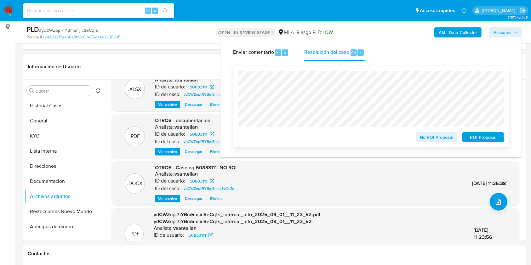
click at [438, 139] on span "No ROI Proposal" at bounding box center [437, 137] width 33 height 9
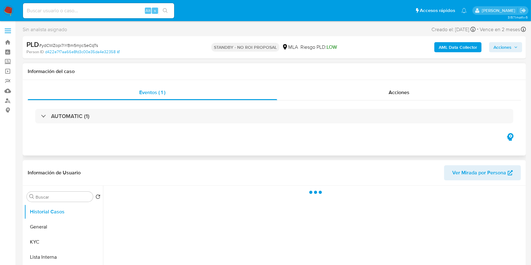
click at [232, 142] on div "Eventos ( 1 ) Acciones AUTOMATIC (1)" at bounding box center [275, 118] width 504 height 76
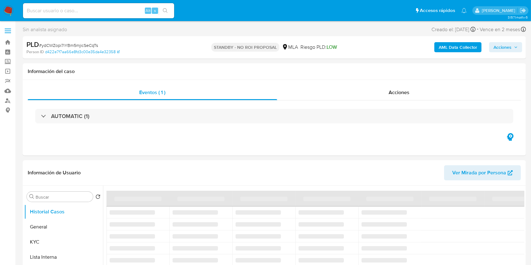
select select "10"
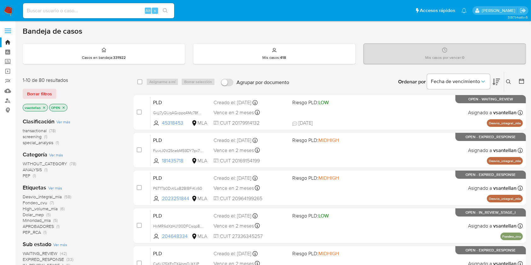
drag, startPoint x: 510, startPoint y: 79, endPoint x: 465, endPoint y: 95, distance: 48.0
click at [510, 79] on icon at bounding box center [508, 81] width 5 height 5
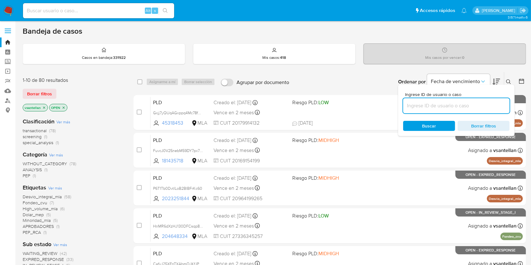
click at [422, 104] on input at bounding box center [456, 106] width 107 height 8
type input "4958602"
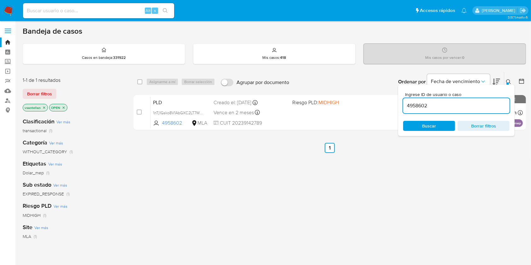
click at [507, 80] on icon at bounding box center [508, 81] width 5 height 5
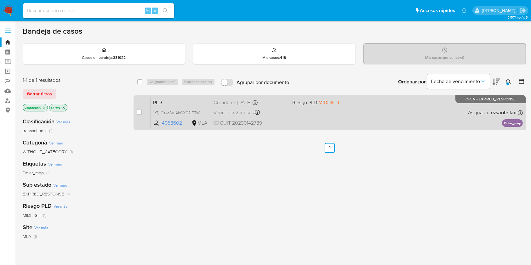
click at [416, 111] on div "PLD 1nTj1Gsko8V1AbGXC2LT7Wwm 4958602 MLA Riesgo PLD: MIDHIGH Creado el: 12/08/2…" at bounding box center [337, 113] width 373 height 32
click at [137, 109] on div "case-item-checkbox" at bounding box center [139, 112] width 5 height 6
drag, startPoint x: 137, startPoint y: 110, endPoint x: 151, endPoint y: 107, distance: 13.5
click at [137, 110] on input "checkbox" at bounding box center [139, 112] width 5 height 5
checkbox input "true"
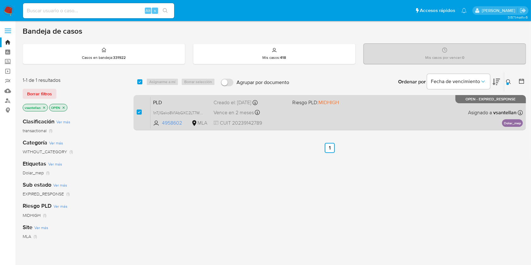
checkbox input "true"
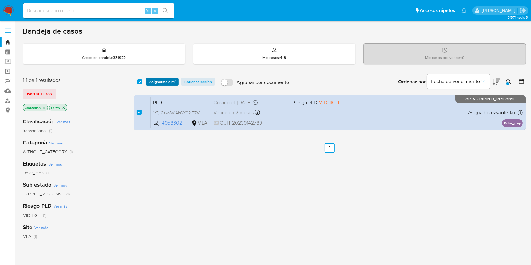
click at [166, 81] on span "Asignarme a mí" at bounding box center [162, 82] width 26 height 6
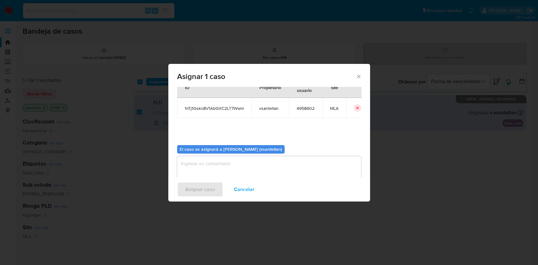
scroll to position [32, 0]
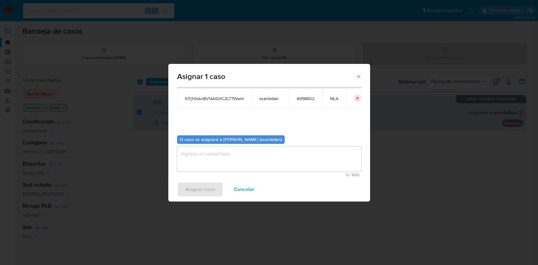
drag, startPoint x: 214, startPoint y: 168, endPoint x: 211, endPoint y: 177, distance: 9.2
click at [214, 168] on textarea "assign-modal" at bounding box center [269, 159] width 184 height 25
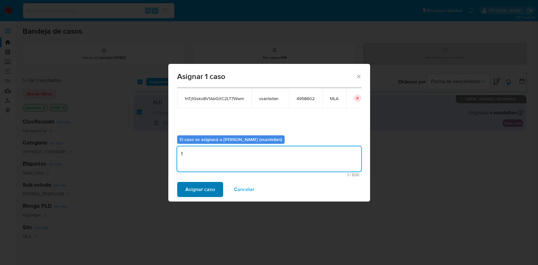
type textarea "1"
click at [205, 190] on span "Asignar caso" at bounding box center [200, 190] width 30 height 14
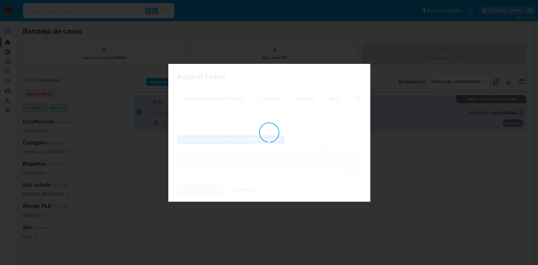
checkbox input "false"
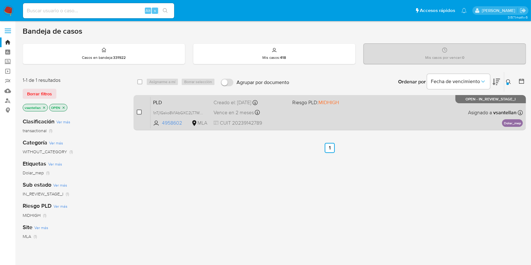
click at [138, 113] on input "checkbox" at bounding box center [139, 112] width 5 height 5
checkbox input "true"
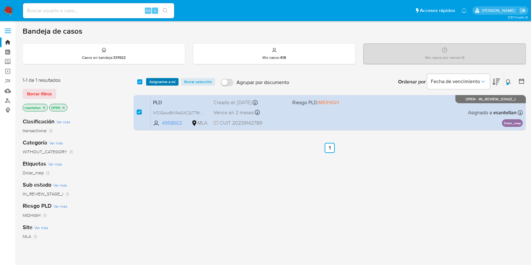
click at [161, 83] on span "Asignarme a mí" at bounding box center [162, 82] width 26 height 6
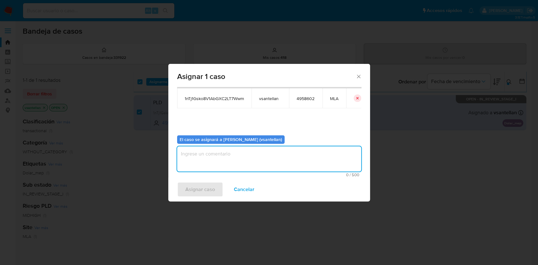
click at [210, 168] on textarea "assign-modal" at bounding box center [269, 159] width 184 height 25
type textarea "1"
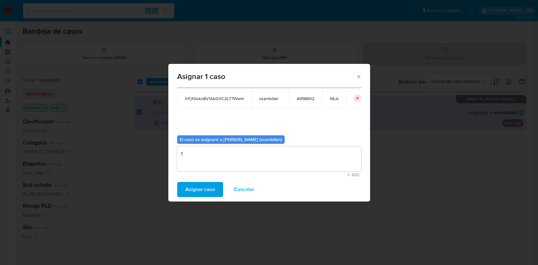
click at [201, 191] on span "Asignar caso" at bounding box center [200, 190] width 30 height 14
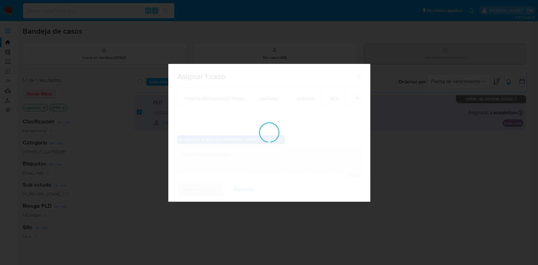
checkbox input "false"
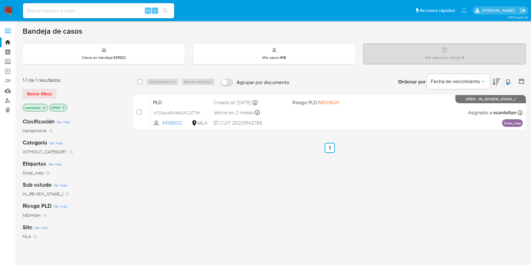
click at [5, 9] on img at bounding box center [8, 10] width 11 height 11
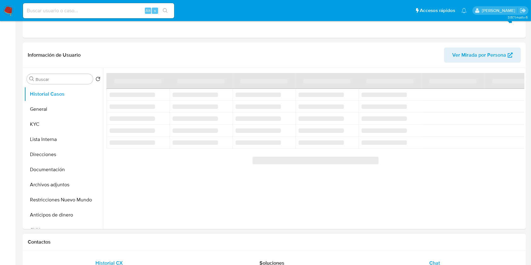
select select "10"
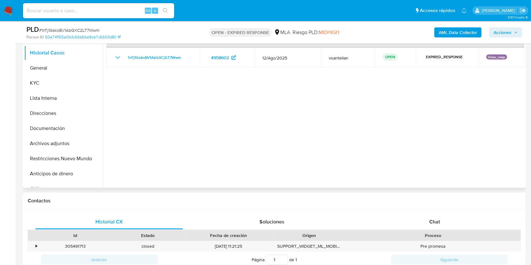
scroll to position [126, 0]
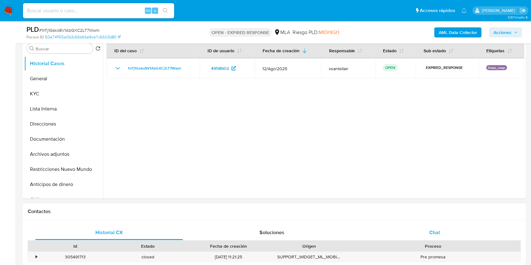
click at [388, 237] on div "Chat" at bounding box center [435, 232] width 148 height 15
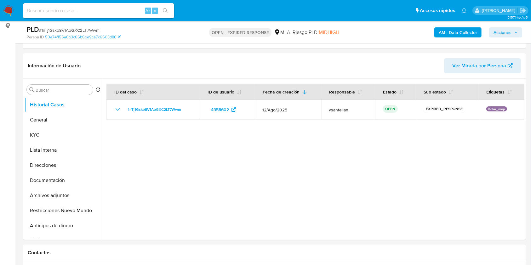
scroll to position [76, 0]
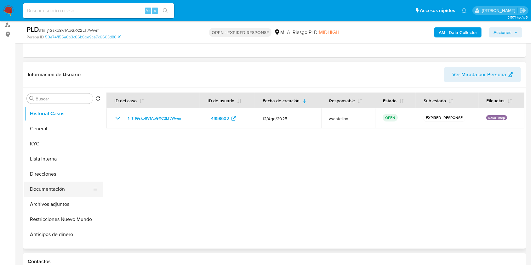
click at [63, 186] on button "Documentación" at bounding box center [61, 189] width 74 height 15
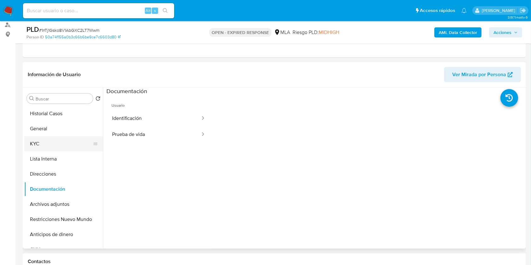
click at [50, 146] on button "KYC" at bounding box center [61, 143] width 74 height 15
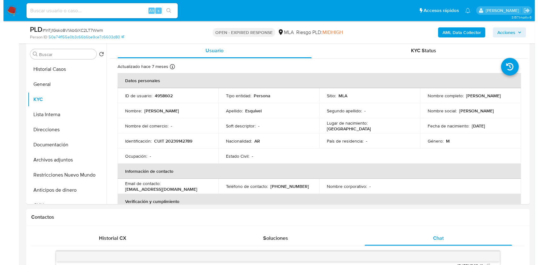
scroll to position [119, 0]
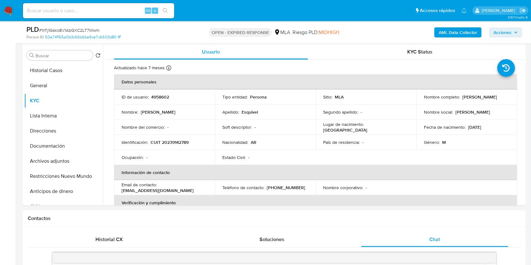
click at [442, 37] on b "AML Data Collector" at bounding box center [458, 32] width 38 height 10
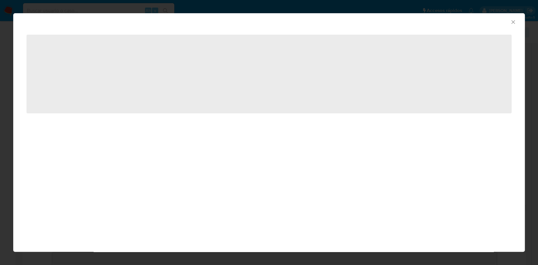
click at [442, 33] on div "AML Data Collector ‌" at bounding box center [269, 132] width 538 height 265
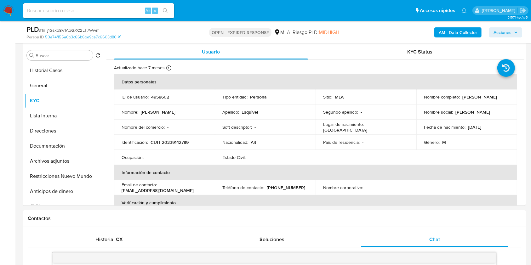
click at [442, 33] on b "AML Data Collector" at bounding box center [458, 32] width 38 height 10
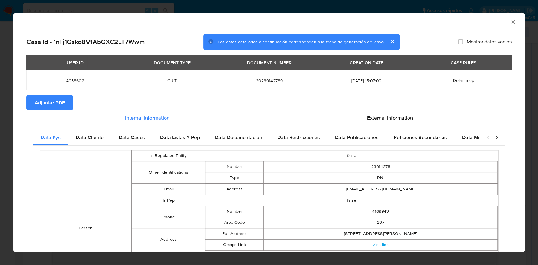
click at [401, 264] on div "AML Data Collector Case Id - 1nTj1Gsko8V1AbGXC2LT7Wwm Los datos detallados a co…" at bounding box center [269, 132] width 538 height 265
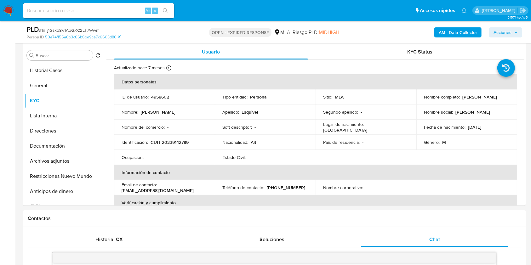
click at [447, 31] on b "AML Data Collector" at bounding box center [458, 32] width 38 height 10
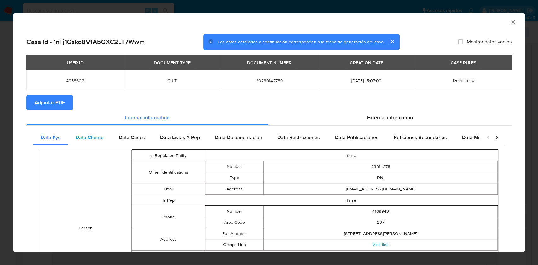
click at [89, 137] on span "Data Cliente" at bounding box center [90, 137] width 28 height 7
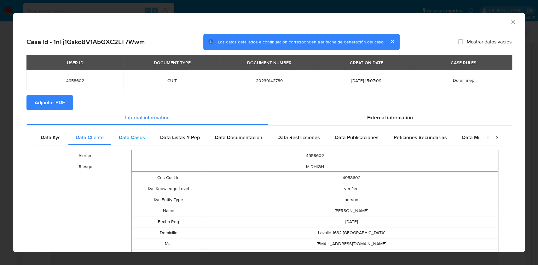
click at [124, 134] on span "Data Casos" at bounding box center [132, 137] width 26 height 7
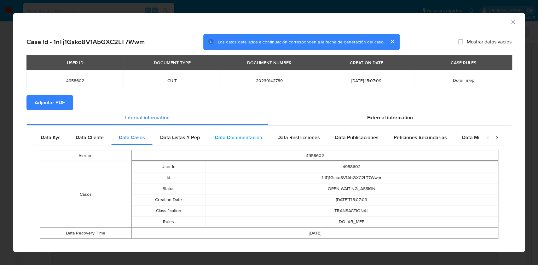
drag, startPoint x: 181, startPoint y: 138, endPoint x: 206, endPoint y: 136, distance: 25.6
click at [182, 138] on span "Data Listas Y Pep" at bounding box center [180, 137] width 40 height 7
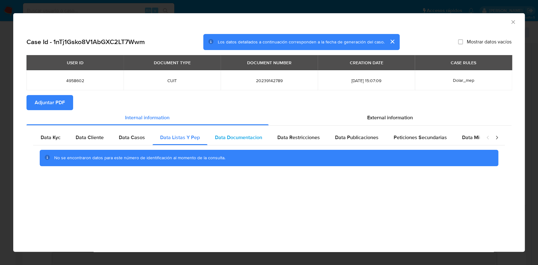
click at [265, 140] on div "Data Documentacion" at bounding box center [238, 137] width 62 height 15
click at [327, 136] on div "Data Publicaciones" at bounding box center [356, 137] width 59 height 15
click at [280, 133] on div "Data Restricciones" at bounding box center [299, 137] width 58 height 15
click at [436, 131] on div "Peticiones Secundarias" at bounding box center [420, 137] width 68 height 15
click at [483, 137] on div "closure-recommendation-modal" at bounding box center [492, 137] width 25 height 15
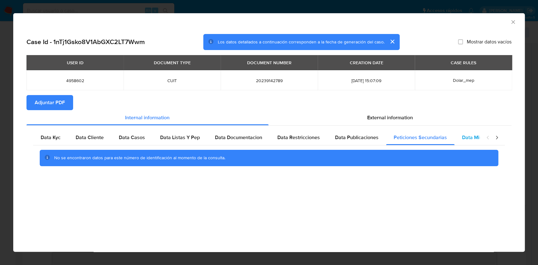
click at [474, 138] on span "Data Minoridad" at bounding box center [479, 137] width 35 height 7
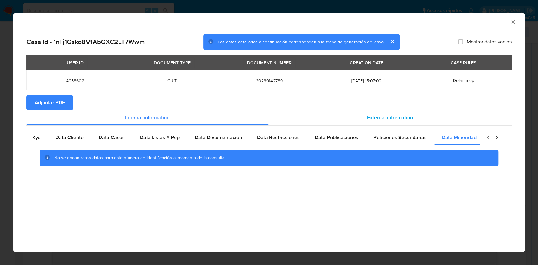
scroll to position [0, 21]
click at [364, 116] on div "External information" at bounding box center [390, 117] width 243 height 15
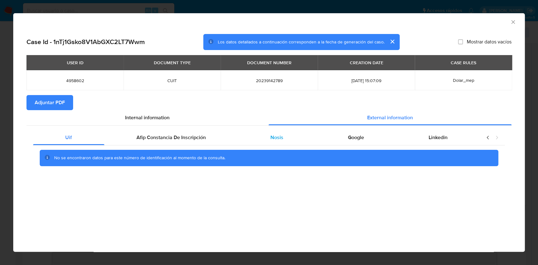
scroll to position [0, 0]
click at [188, 130] on div "Uif Afip Constancia De Inscripción Nosis Google Linkedin No se encontraron dato…" at bounding box center [268, 150] width 485 height 49
click at [174, 135] on span "Afip Constancia De Inscripción" at bounding box center [170, 137] width 69 height 7
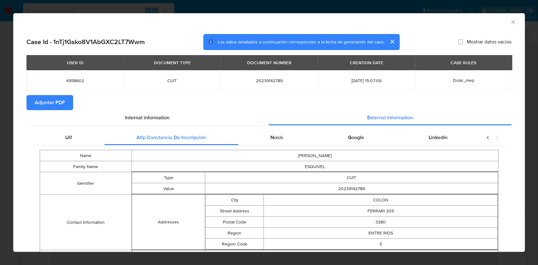
click at [283, 134] on div "Nosis" at bounding box center [277, 137] width 78 height 15
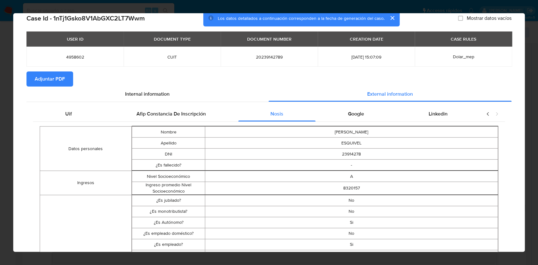
scroll to position [40, 0]
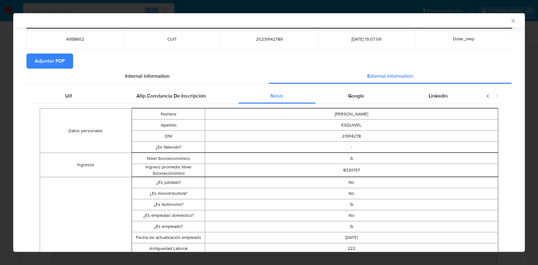
drag, startPoint x: 517, startPoint y: 104, endPoint x: 502, endPoint y: 144, distance: 42.9
click at [483, 127] on td "ESQUIVEL" at bounding box center [351, 125] width 293 height 11
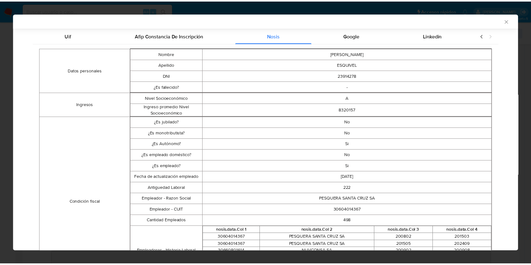
scroll to position [0, 0]
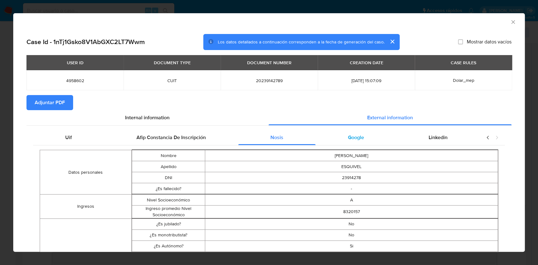
click at [338, 142] on div "Google" at bounding box center [355, 137] width 81 height 15
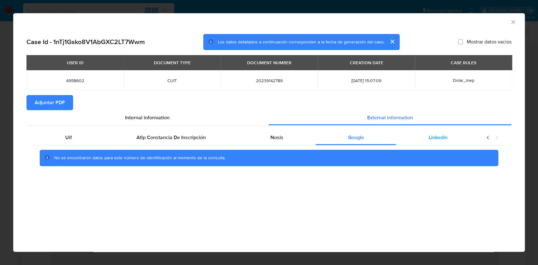
click at [439, 137] on span "Linkedin" at bounding box center [438, 137] width 19 height 7
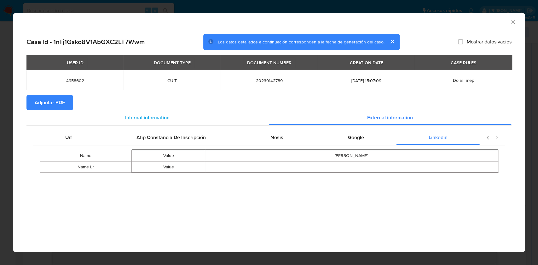
drag, startPoint x: 60, startPoint y: 102, endPoint x: 85, endPoint y: 118, distance: 30.6
click at [59, 102] on span "Adjuntar PDF" at bounding box center [50, 103] width 30 height 14
click at [512, 22] on icon "Cerrar ventana" at bounding box center [513, 22] width 6 height 6
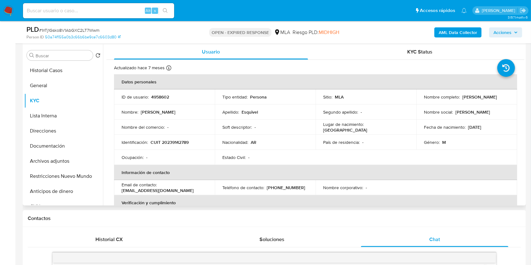
click at [185, 140] on p "CUIT 20239142789" at bounding box center [170, 143] width 38 height 6
copy p "20239142789"
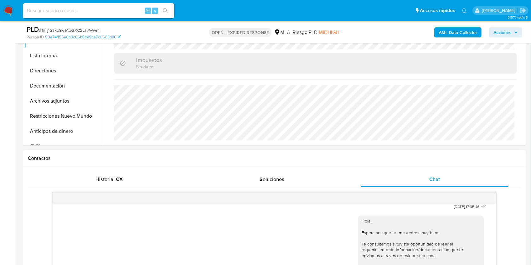
scroll to position [203, 0]
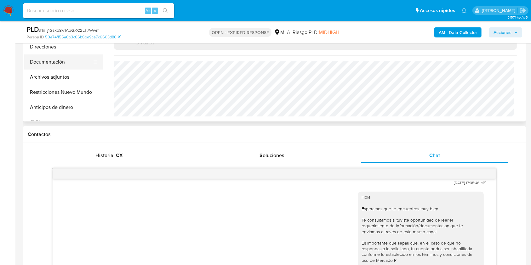
drag, startPoint x: 63, startPoint y: 52, endPoint x: 76, endPoint y: 63, distance: 17.0
click at [63, 52] on button "Direcciones" at bounding box center [63, 46] width 79 height 15
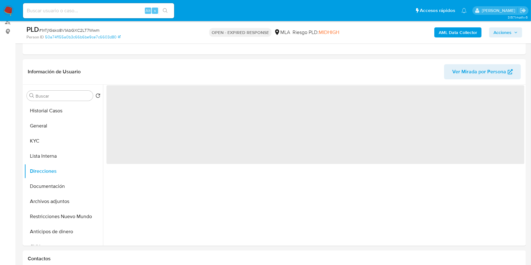
scroll to position [77, 0]
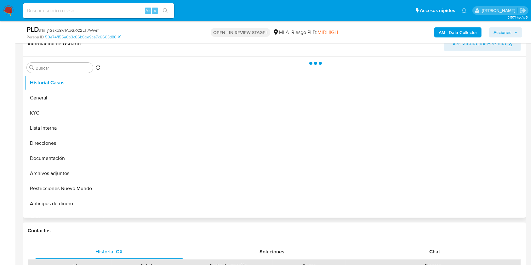
scroll to position [126, 0]
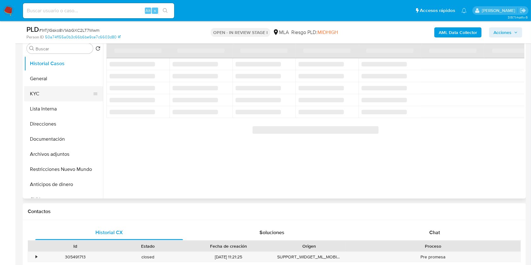
click at [50, 93] on button "KYC" at bounding box center [61, 93] width 74 height 15
select select "10"
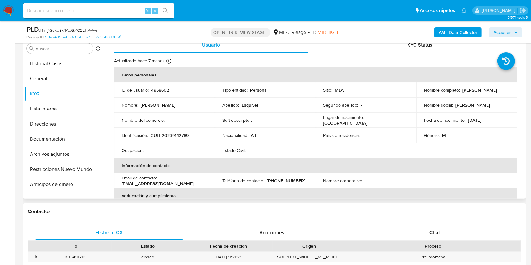
drag, startPoint x: 423, startPoint y: 91, endPoint x: 474, endPoint y: 100, distance: 51.8
click at [471, 93] on div "Nombre completo : [PERSON_NAME]" at bounding box center [467, 90] width 86 height 6
copy p "[PERSON_NAME]"
drag, startPoint x: 441, startPoint y: 237, endPoint x: 490, endPoint y: 146, distance: 104.1
click at [441, 237] on div "Chat" at bounding box center [435, 232] width 148 height 15
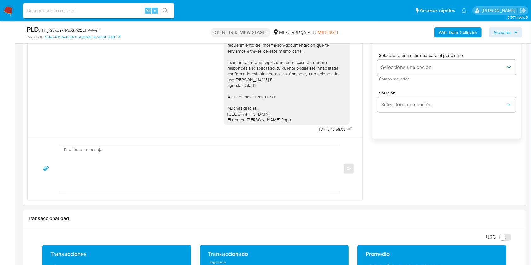
scroll to position [405, 0]
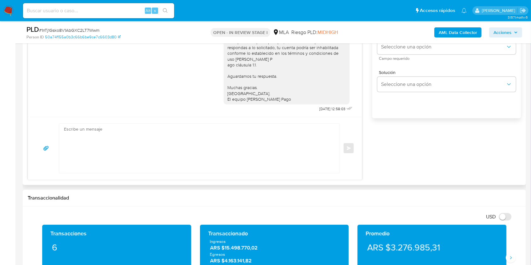
click at [237, 156] on textarea at bounding box center [198, 148] width 268 height 49
paste textarea "Hola Cristian Hugo Esquivel, Muchas gracias por tu respuesta. Te informamos que…"
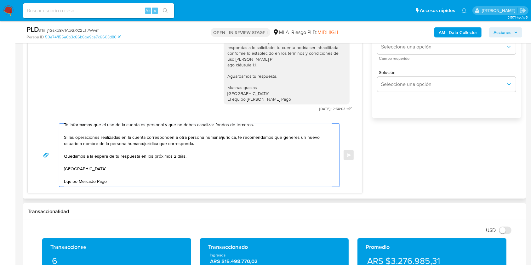
scroll to position [32, 0]
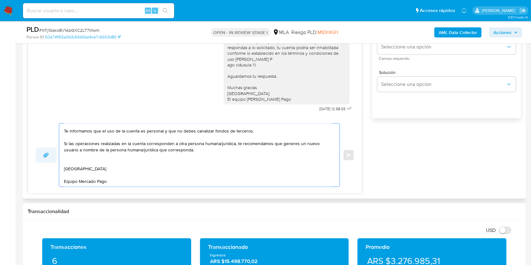
drag, startPoint x: 198, startPoint y: 154, endPoint x: 49, endPoint y: 151, distance: 148.5
click at [145, 162] on textarea "Hola Cristian Hugo Esquivel, Muchas gracias por tu respuesta. Te informamos que…" at bounding box center [198, 155] width 268 height 63
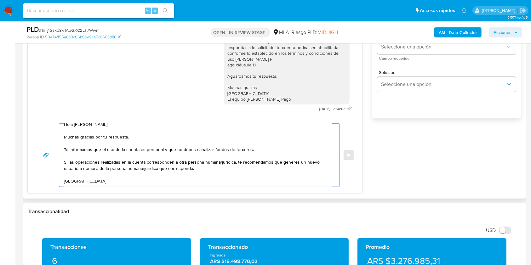
scroll to position [0, 0]
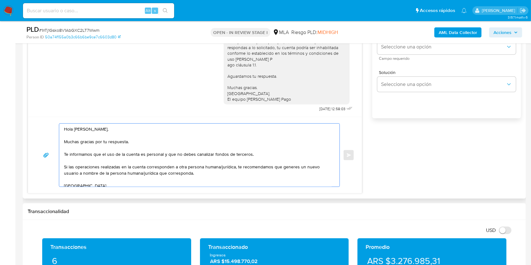
drag, startPoint x: 135, startPoint y: 141, endPoint x: 42, endPoint y: 140, distance: 93.0
click at [42, 140] on div "Hola Cristian Hugo Esquivel, Muchas gracias por tu respuesta. Te informamos que…" at bounding box center [195, 156] width 319 height 64
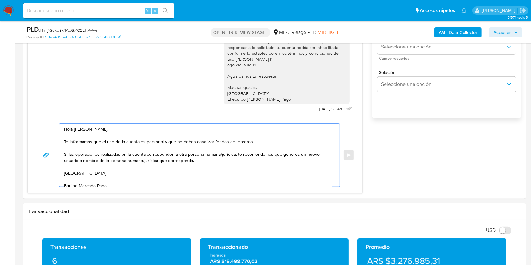
type textarea "Hola [PERSON_NAME], Te informamos que el uso de la cuenta es personal y que no …"
drag, startPoint x: 530, startPoint y: 104, endPoint x: 534, endPoint y: 90, distance: 14.9
click at [531, 82] on html "Pausado Ver notificaciones Alt s Accesos rápidos Presiona las siguientes teclas…" at bounding box center [265, 256] width 531 height 1322
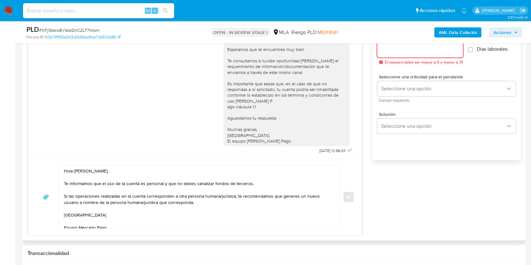
click at [425, 49] on input "Esperar Respuesta (días)" at bounding box center [421, 50] width 86 height 8
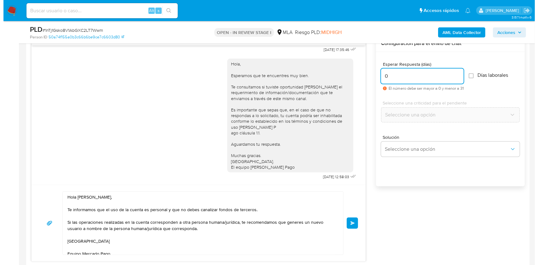
scroll to position [312, 0]
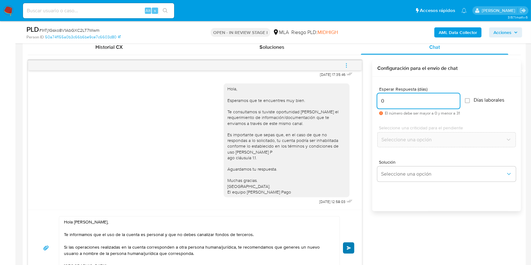
type input "0"
drag, startPoint x: 352, startPoint y: 245, endPoint x: 357, endPoint y: 232, distance: 14.6
click at [351, 245] on button "Enviar" at bounding box center [348, 248] width 11 height 11
click at [349, 66] on icon "menu-action" at bounding box center [347, 66] width 6 height 6
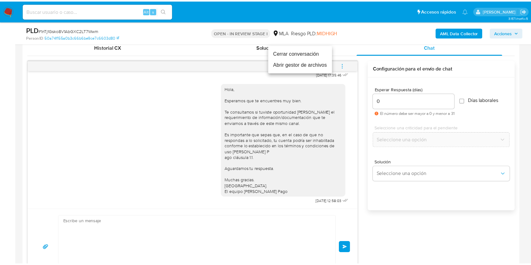
scroll to position [449, 0]
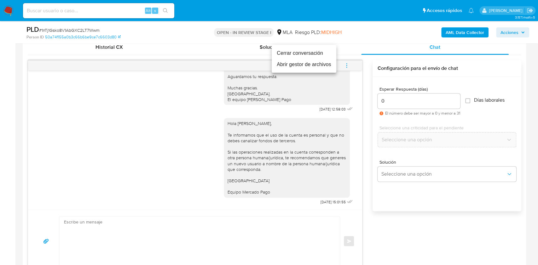
click at [316, 52] on li "Cerrar conversación" at bounding box center [304, 53] width 65 height 11
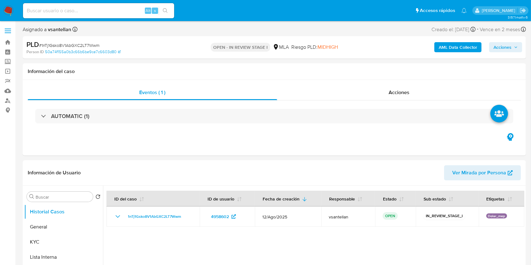
select select "10"
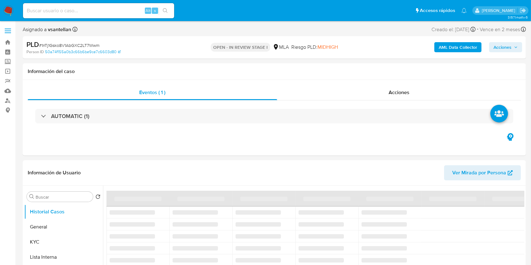
select select "10"
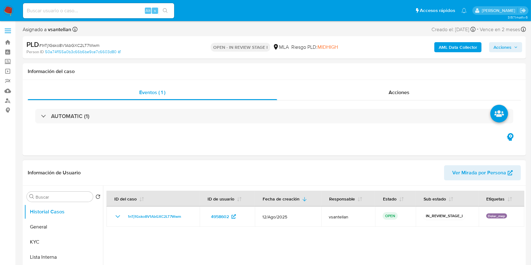
drag, startPoint x: 53, startPoint y: 222, endPoint x: 66, endPoint y: 188, distance: 36.4
click at [53, 222] on button "General" at bounding box center [63, 227] width 79 height 15
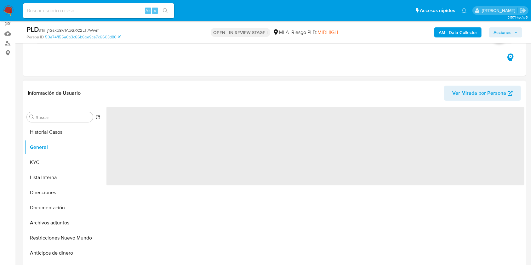
scroll to position [84, 0]
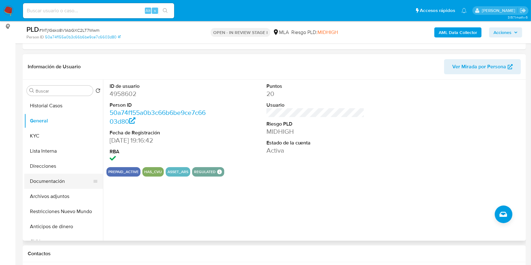
click at [76, 178] on button "Documentación" at bounding box center [61, 181] width 74 height 15
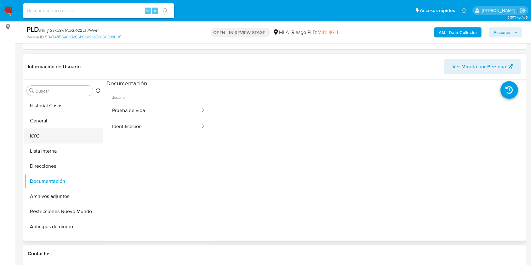
click at [40, 139] on button "KYC" at bounding box center [61, 136] width 74 height 15
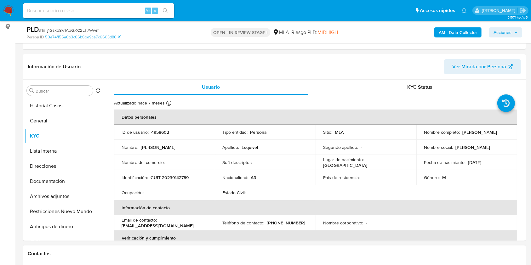
scroll to position [126, 0]
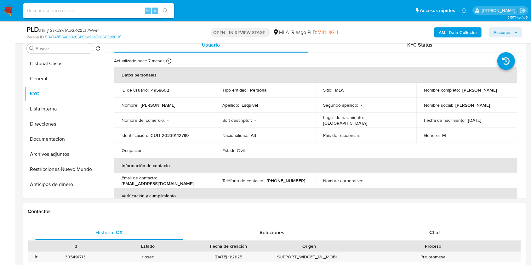
drag, startPoint x: 447, startPoint y: 234, endPoint x: 477, endPoint y: 128, distance: 111.0
click at [447, 234] on div "Chat" at bounding box center [435, 232] width 148 height 15
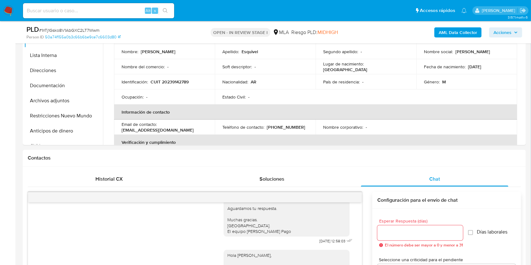
scroll to position [149, 0]
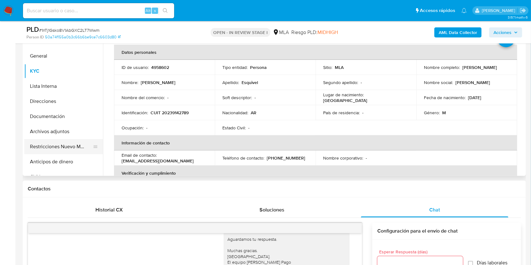
click at [73, 144] on button "Restricciones Nuevo Mundo" at bounding box center [61, 146] width 74 height 15
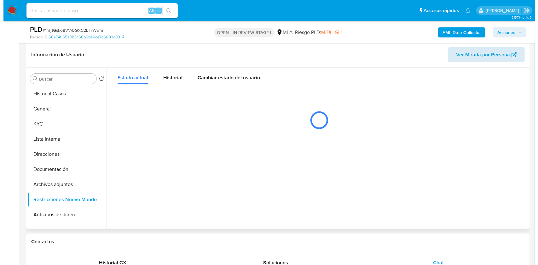
scroll to position [93, 0]
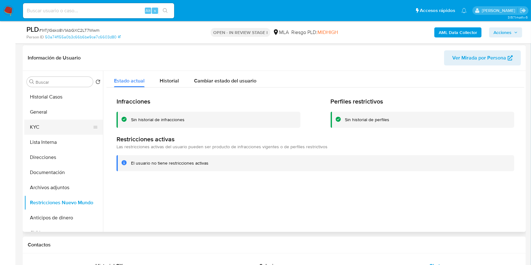
click at [61, 125] on button "KYC" at bounding box center [61, 127] width 74 height 15
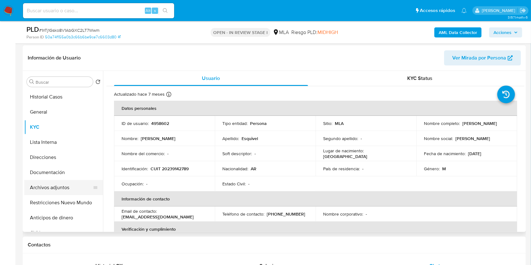
click at [67, 185] on button "Archivos adjuntos" at bounding box center [61, 187] width 74 height 15
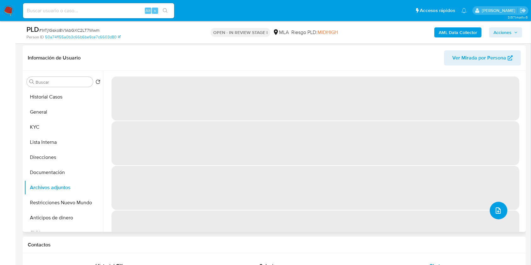
click at [495, 208] on icon "upload-file" at bounding box center [499, 211] width 8 height 8
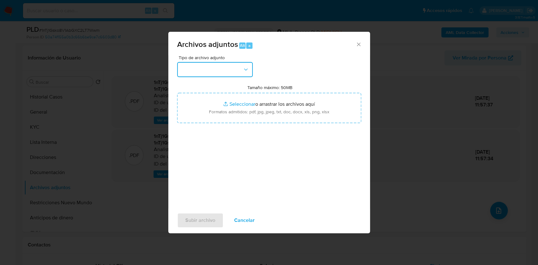
click at [231, 67] on button "button" at bounding box center [215, 69] width 76 height 15
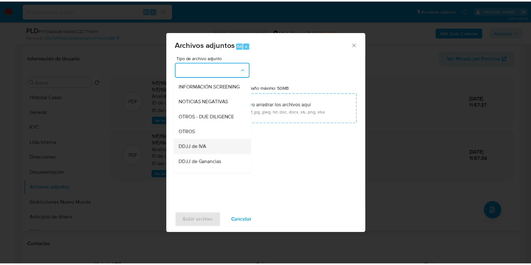
scroll to position [84, 0]
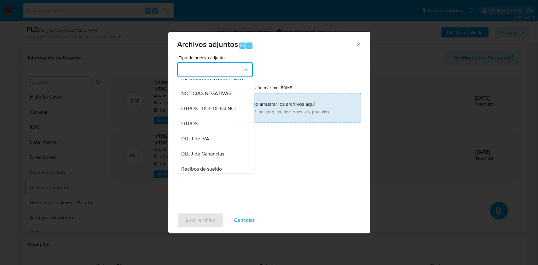
drag, startPoint x: 206, startPoint y: 126, endPoint x: 264, endPoint y: 116, distance: 59.2
click at [205, 126] on div "OTROS" at bounding box center [213, 123] width 64 height 15
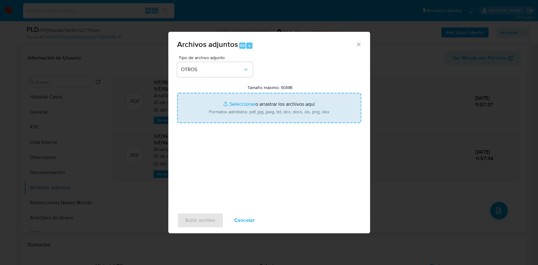
click at [271, 113] on input "Tamaño máximo: 50MB Seleccionar archivos" at bounding box center [269, 108] width 184 height 30
type input "C:\fakepath\Caselog-4958602- NO ROI.docx"
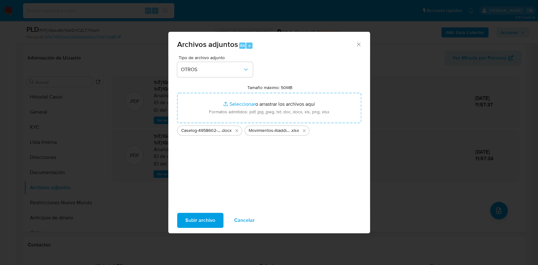
click at [206, 220] on span "Subir archivo" at bounding box center [200, 221] width 30 height 14
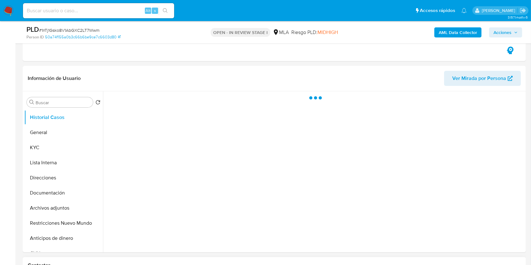
scroll to position [126, 0]
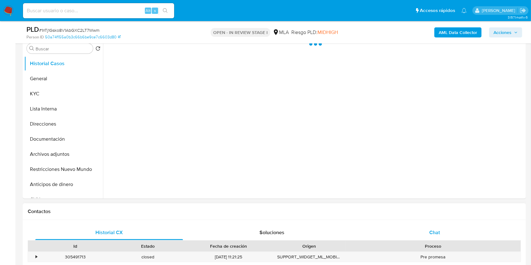
click at [453, 235] on div "Chat" at bounding box center [435, 232] width 148 height 15
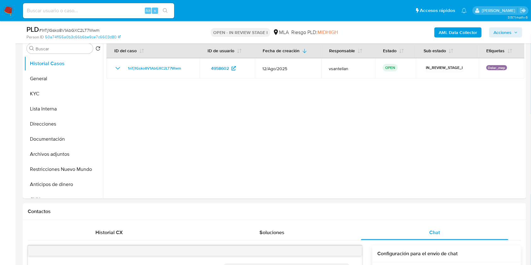
select select "10"
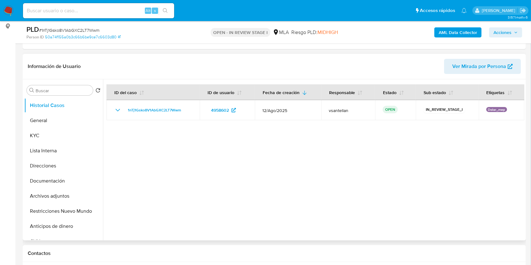
scroll to position [93, 0]
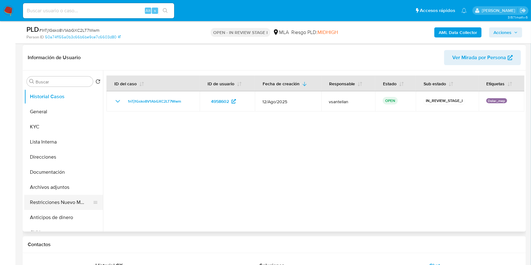
click at [76, 200] on button "Restricciones Nuevo Mundo" at bounding box center [61, 202] width 74 height 15
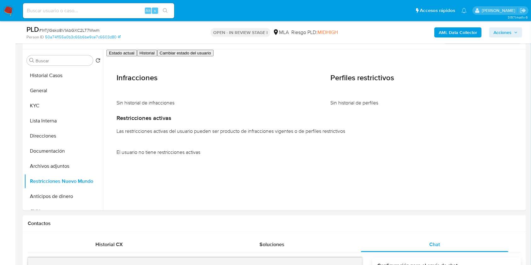
scroll to position [82, 0]
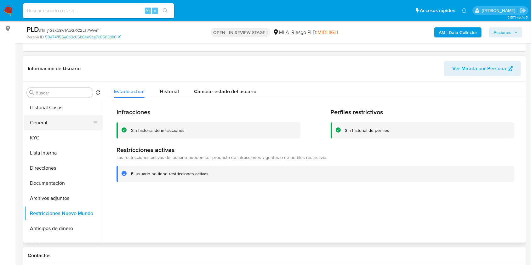
click at [58, 115] on button "General" at bounding box center [61, 122] width 74 height 15
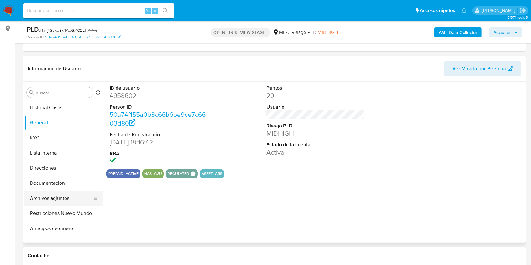
drag, startPoint x: 55, startPoint y: 209, endPoint x: 62, endPoint y: 200, distance: 11.4
click at [55, 210] on button "Restricciones Nuevo Mundo" at bounding box center [63, 213] width 79 height 15
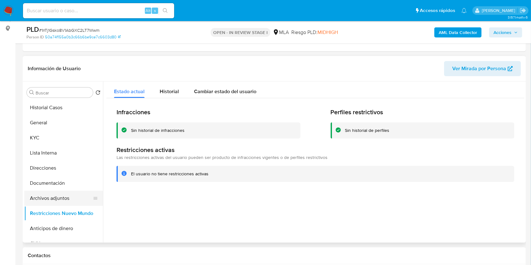
click at [63, 197] on button "Archivos adjuntos" at bounding box center [61, 198] width 74 height 15
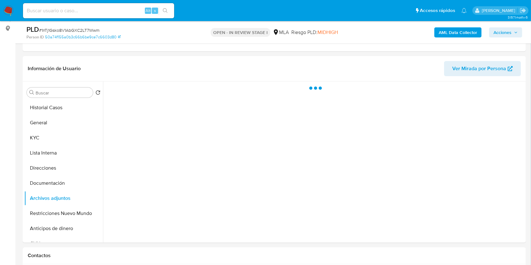
drag, startPoint x: 502, startPoint y: 33, endPoint x: 497, endPoint y: 35, distance: 5.2
click at [501, 33] on span "Acciones" at bounding box center [503, 32] width 18 height 10
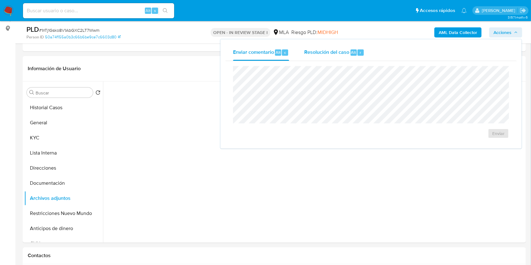
click at [351, 54] on div "Alt" at bounding box center [354, 52] width 6 height 6
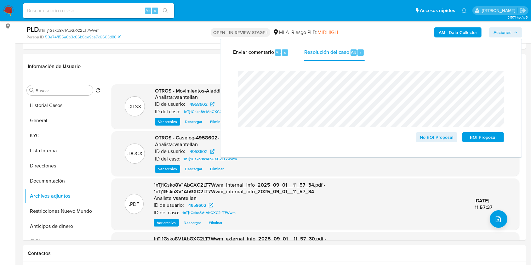
scroll to position [61, 0]
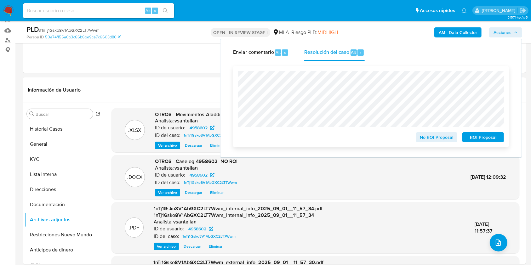
click at [439, 135] on span "No ROI Proposal" at bounding box center [437, 137] width 33 height 9
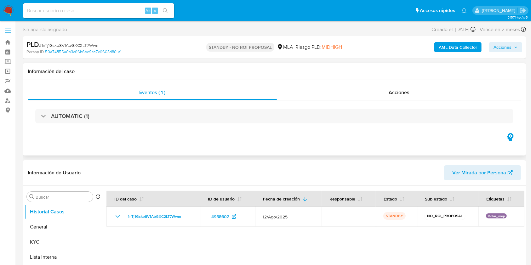
select select "10"
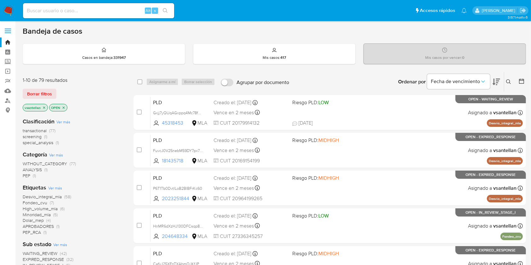
click at [506, 82] on icon at bounding box center [508, 81] width 5 height 5
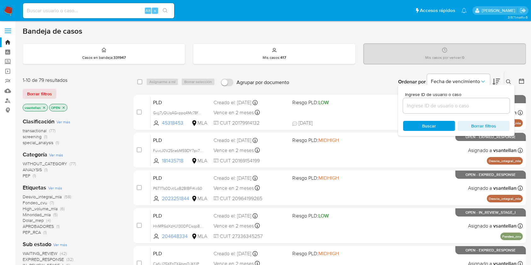
click at [477, 108] on input at bounding box center [456, 106] width 107 height 8
type input "65435005"
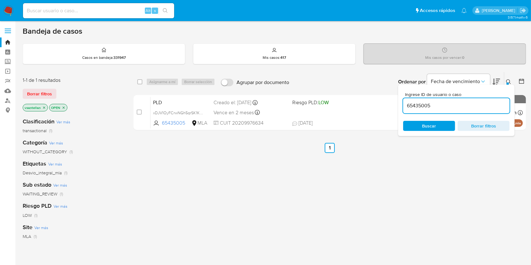
click at [509, 79] on icon at bounding box center [508, 81] width 5 height 5
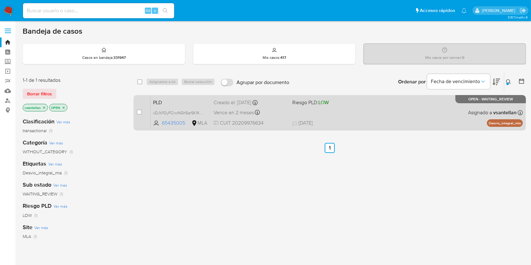
click at [437, 117] on div "PLD xDJV1OyFCrwNGh5qrSK1K6Nm 65435005 MLA Riesgo PLD: LOW Creado el: 12/08/2025…" at bounding box center [337, 113] width 373 height 32
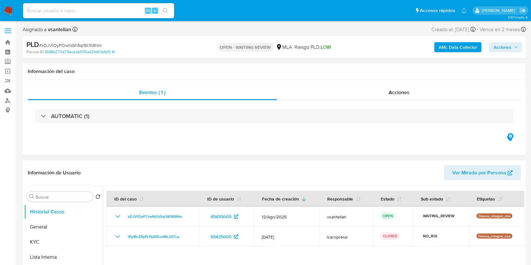
select select "10"
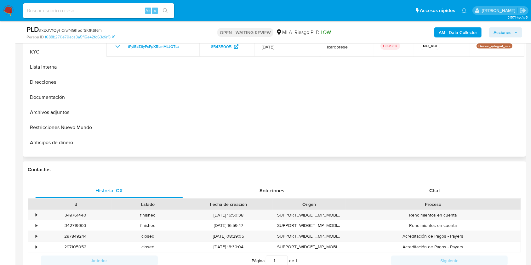
scroll to position [84, 0]
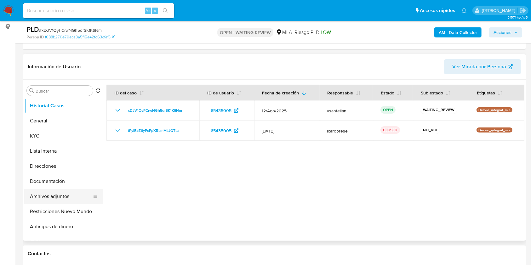
click at [55, 197] on button "Archivos adjuntos" at bounding box center [61, 196] width 74 height 15
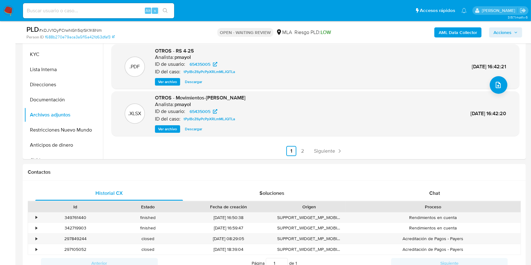
scroll to position [210, 0]
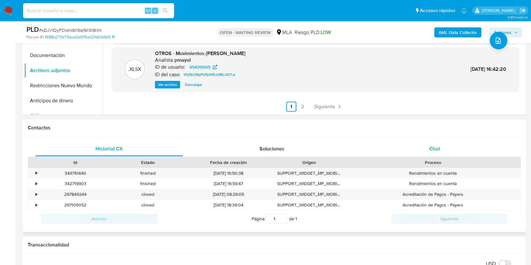
drag, startPoint x: 438, startPoint y: 131, endPoint x: 440, endPoint y: 154, distance: 22.8
click at [438, 138] on div "Contactos Historial CX Soluciones Chat Id Estado Fecha de creación Origen Proce…" at bounding box center [275, 176] width 504 height 113
click at [441, 155] on div "Chat" at bounding box center [435, 149] width 148 height 15
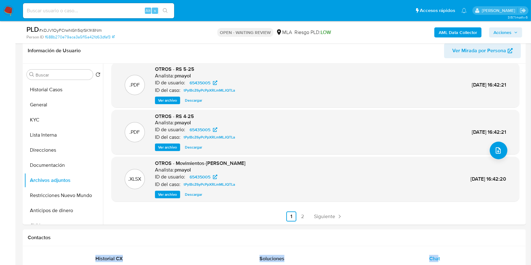
scroll to position [98, 0]
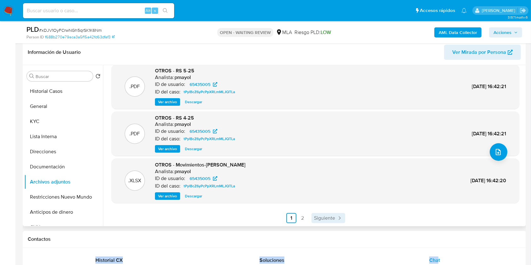
click at [327, 216] on span "Siguiente" at bounding box center [324, 218] width 21 height 5
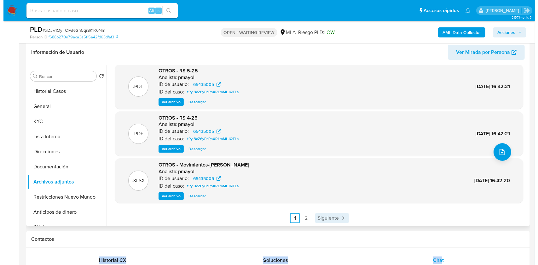
scroll to position [0, 0]
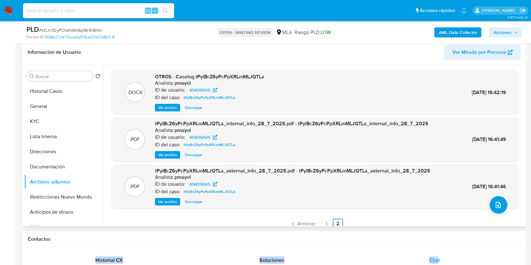
click at [167, 105] on span "Ver archivo" at bounding box center [167, 108] width 19 height 6
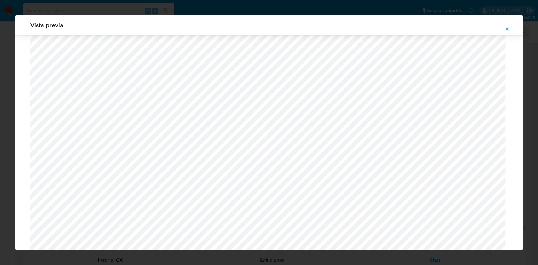
scroll to position [195, 0]
click at [505, 26] on icon "Attachment preview" at bounding box center [507, 28] width 5 height 5
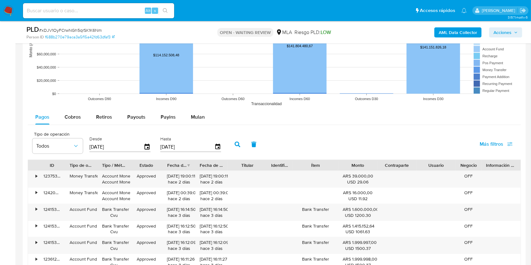
scroll to position [691, 0]
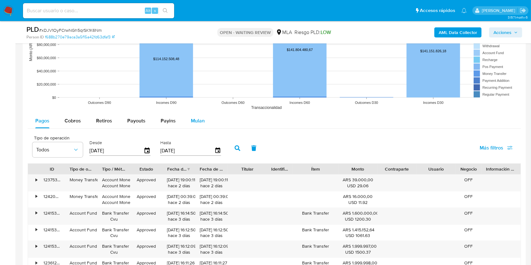
click at [199, 123] on span "Mulan" at bounding box center [198, 120] width 14 height 7
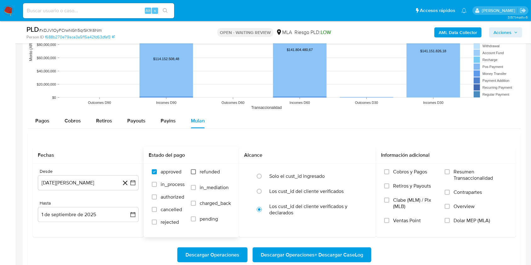
click at [193, 171] on input "refunded" at bounding box center [193, 172] width 5 height 5
checkbox input "true"
click at [456, 223] on span "Dolar MEP (MLA)" at bounding box center [472, 221] width 37 height 6
click at [450, 223] on input "Dolar MEP (MLA)" at bounding box center [447, 220] width 5 height 5
click at [65, 185] on button "1 de agosto de 2024" at bounding box center [88, 183] width 101 height 15
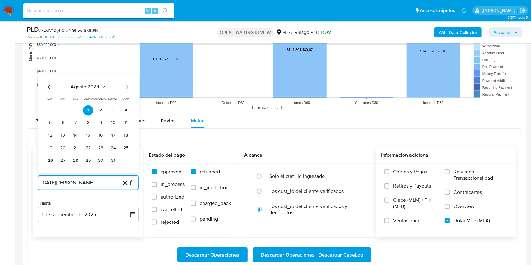
click at [83, 86] on span "agosto 2024" at bounding box center [85, 87] width 29 height 6
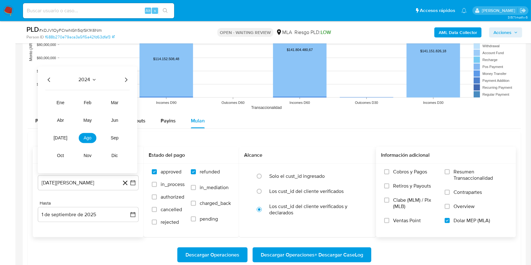
click at [125, 81] on icon "Año siguiente" at bounding box center [126, 80] width 3 height 4
click at [63, 135] on button "jul" at bounding box center [61, 138] width 18 height 10
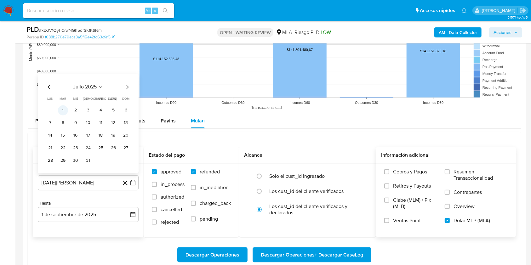
click at [61, 111] on button "1" at bounding box center [63, 111] width 10 height 10
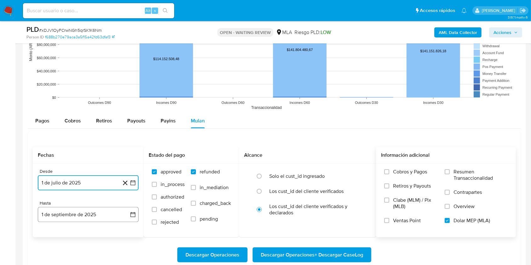
click at [74, 208] on button "1 de septiembre de 2025" at bounding box center [88, 214] width 101 height 15
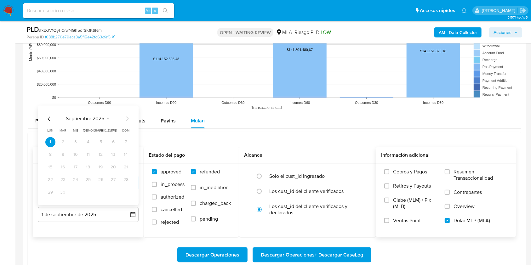
click at [46, 117] on icon "Mes anterior" at bounding box center [49, 119] width 8 height 8
click at [50, 115] on icon "Mes anterior" at bounding box center [49, 119] width 8 height 8
click at [89, 193] on button "31" at bounding box center [88, 193] width 10 height 10
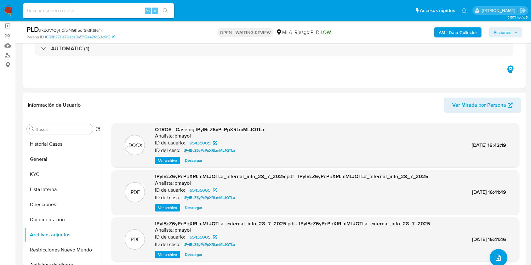
scroll to position [95, 0]
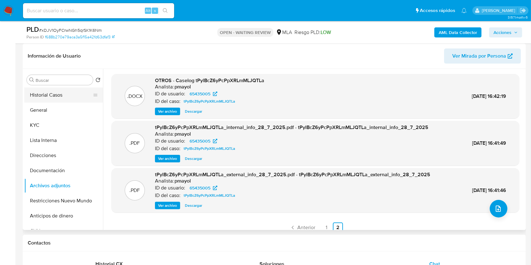
click at [57, 88] on button "Historial Casos" at bounding box center [61, 95] width 74 height 15
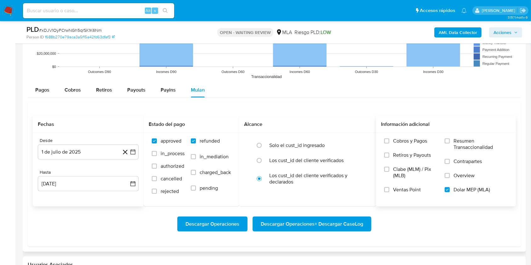
scroll to position [725, 0]
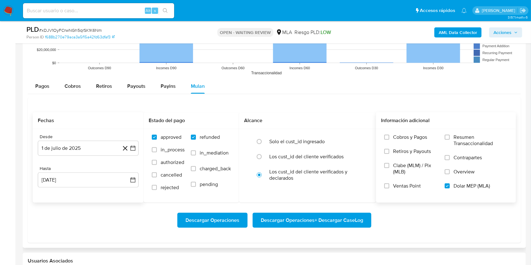
click at [307, 223] on span "Descargar Operaciones + Descargar CaseLog" at bounding box center [312, 221] width 102 height 14
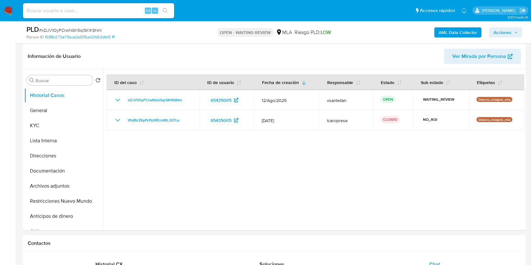
scroll to position [84, 0]
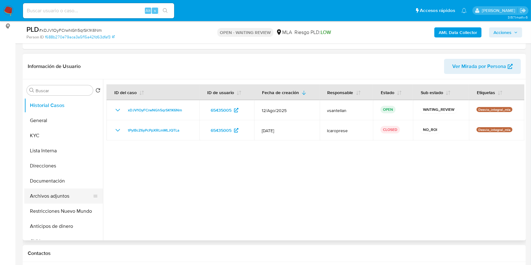
click at [68, 201] on button "Archivos adjuntos" at bounding box center [61, 196] width 74 height 15
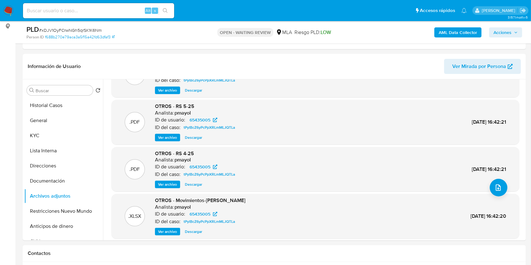
scroll to position [53, 0]
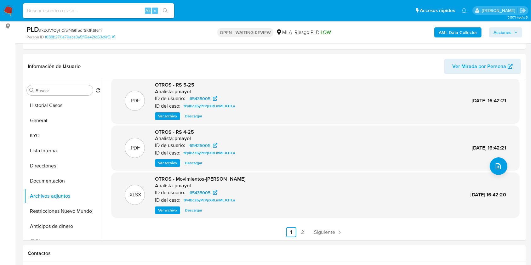
click at [204, 211] on button "Descargar" at bounding box center [194, 211] width 24 height 8
click at [198, 212] on div "Ver archivo Descargar Descargar" at bounding box center [200, 211] width 90 height 8
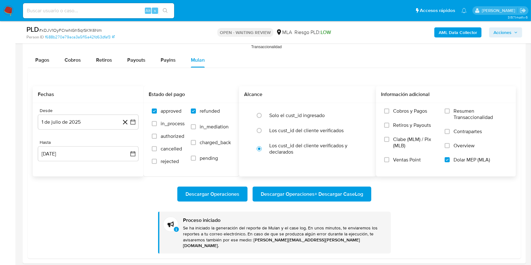
scroll to position [756, 0]
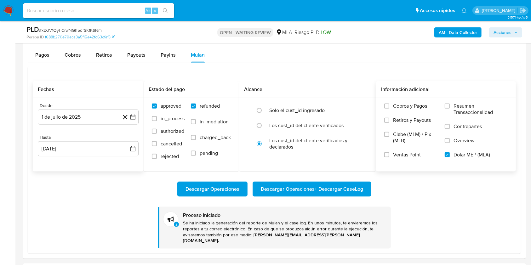
click at [301, 188] on span "Descargar Operaciones + Descargar CaseLog" at bounding box center [312, 189] width 102 height 14
click at [64, 11] on input at bounding box center [98, 11] width 151 height 8
paste input "60929269"
type input "60929269"
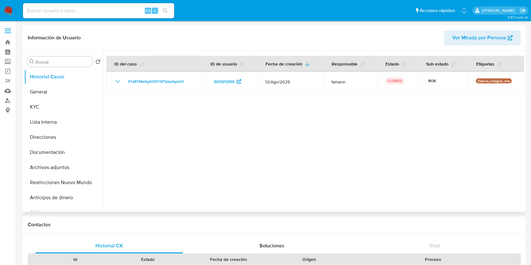
select select "10"
click at [53, 107] on button "KYC" at bounding box center [61, 107] width 74 height 15
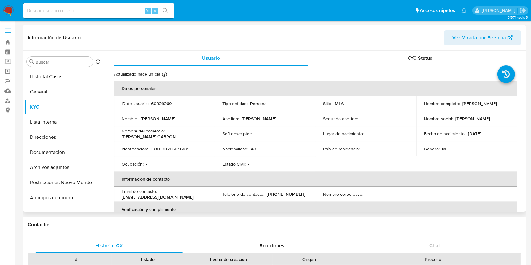
click at [175, 145] on td "Identificación : CUIT 20266056185" at bounding box center [164, 149] width 101 height 15
click at [175, 148] on p "CUIT 20266056185" at bounding box center [170, 149] width 39 height 6
copy p "20266056185"
drag, startPoint x: 461, startPoint y: 103, endPoint x: 500, endPoint y: 102, distance: 38.5
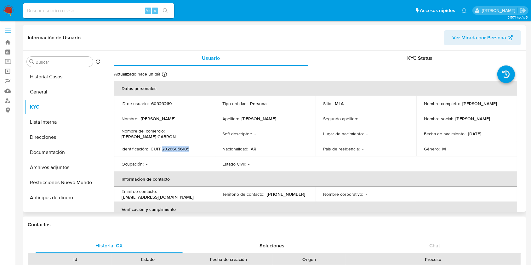
click at [497, 102] on p "Adolfo Angel Varela" at bounding box center [480, 104] width 35 height 6
copy p "Adolfo Angel Varela"
click at [63, 78] on button "Historial Casos" at bounding box center [61, 76] width 74 height 15
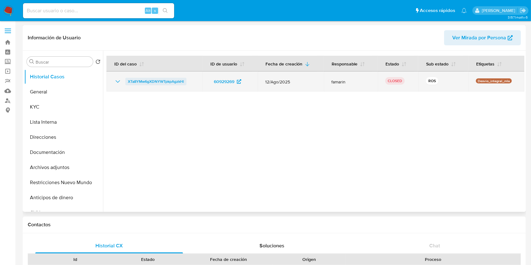
click at [138, 82] on span "XTa8YMw6gXDNYWTpkpAgzkHl" at bounding box center [156, 82] width 56 height 8
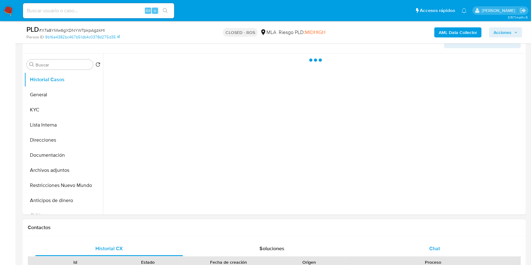
scroll to position [126, 0]
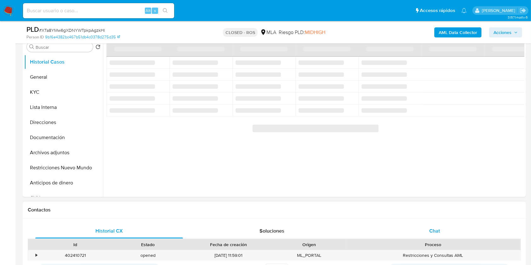
click at [454, 228] on div "Chat" at bounding box center [435, 231] width 148 height 15
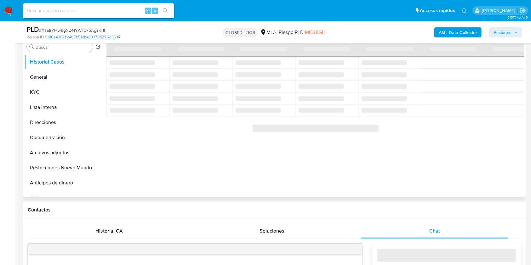
select select "10"
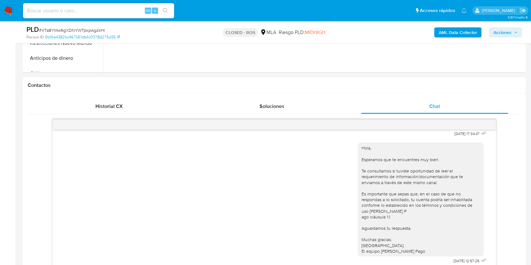
scroll to position [237, 0]
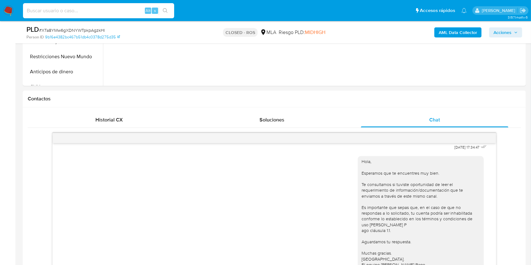
click at [81, 11] on input at bounding box center [98, 11] width 151 height 8
paste input "280401599"
type input "280401599"
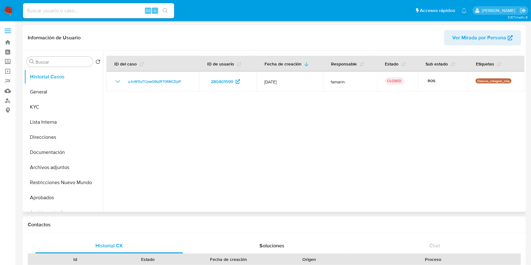
select select "10"
click at [33, 107] on button "KYC" at bounding box center [61, 107] width 74 height 15
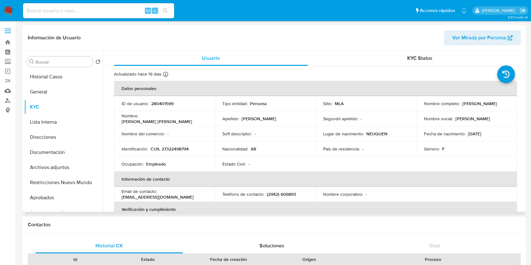
drag, startPoint x: 479, startPoint y: 107, endPoint x: 423, endPoint y: 106, distance: 56.4
click at [424, 106] on div "Nombre completo : Gabriela Elizabeth Navarrete" at bounding box center [467, 104] width 86 height 6
copy p "[PERSON_NAME]"
click at [74, 78] on button "Historial Casos" at bounding box center [61, 76] width 74 height 15
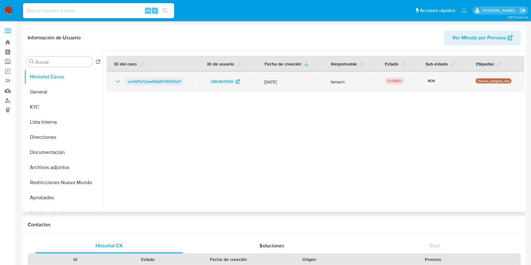
click at [132, 80] on span "uJoW1luTCpwQ9zjRT06NCEpP" at bounding box center [154, 82] width 53 height 8
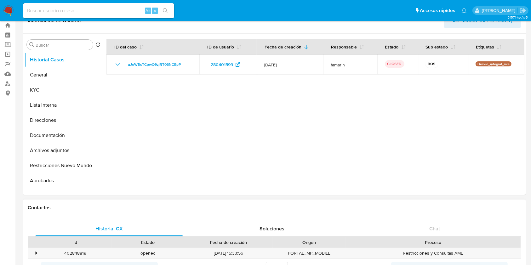
scroll to position [42, 0]
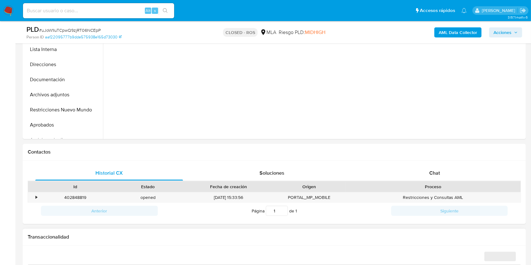
scroll to position [210, 0]
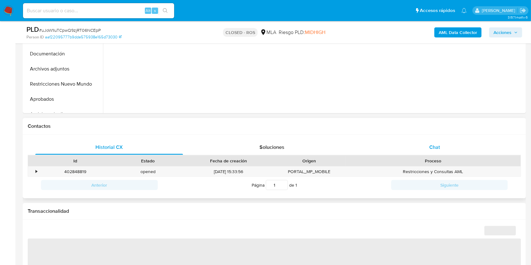
click at [465, 146] on div "Chat" at bounding box center [435, 147] width 148 height 15
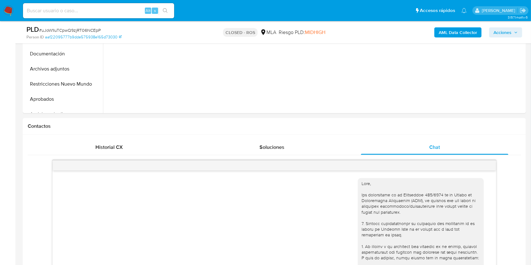
select select "10"
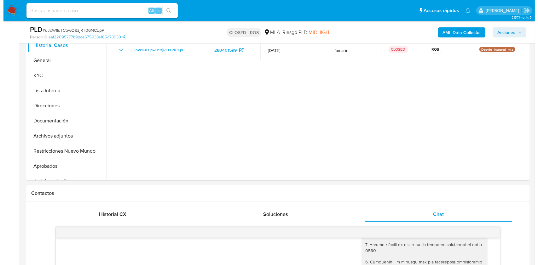
scroll to position [95, 0]
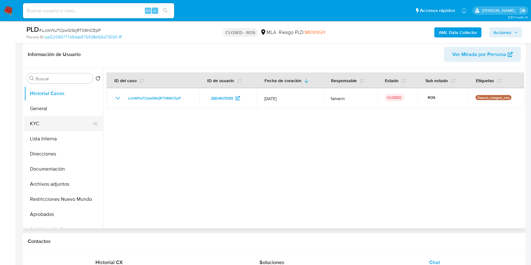
click at [42, 127] on button "KYC" at bounding box center [61, 123] width 74 height 15
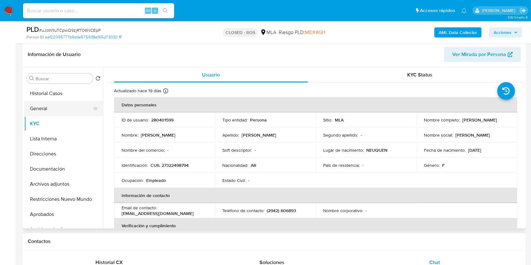
click at [47, 111] on button "General" at bounding box center [61, 108] width 74 height 15
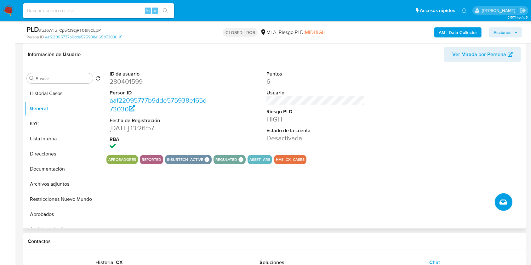
click at [504, 202] on icon "Crear caso manual" at bounding box center [504, 203] width 8 height 8
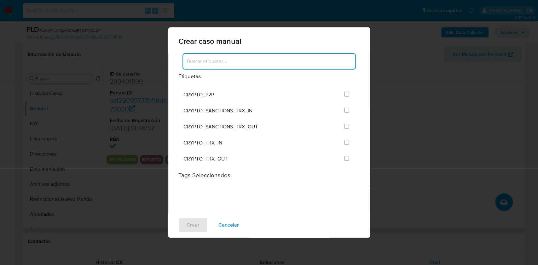
scroll to position [84, 0]
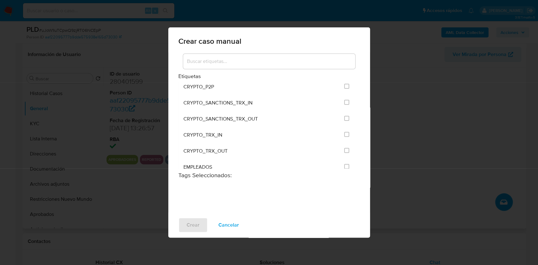
drag, startPoint x: 351, startPoint y: 90, endPoint x: 352, endPoint y: 124, distance: 33.4
click at [352, 125] on div "ANÁLISIS INTERNO COBROS_TICKET CONTROL_CAP_CASH_IN CRIPTO CRYPTO_BHS CRYPTO_P2P…" at bounding box center [266, 132] width 176 height 101
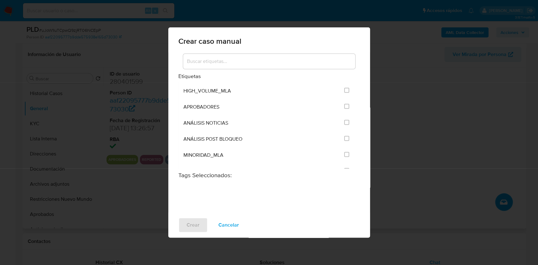
scroll to position [1257, 0]
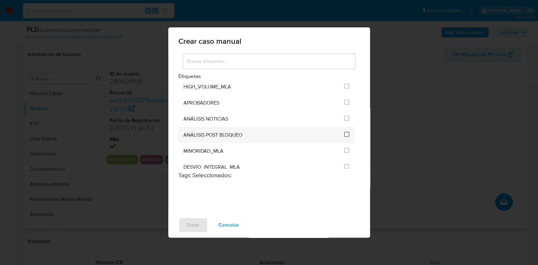
click at [344, 132] on input "3249" at bounding box center [346, 134] width 5 height 5
checkbox input "true"
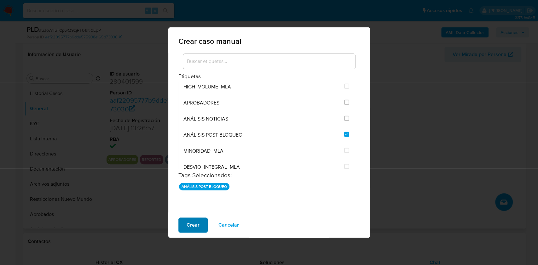
click at [189, 225] on span "Crear" at bounding box center [193, 225] width 13 height 14
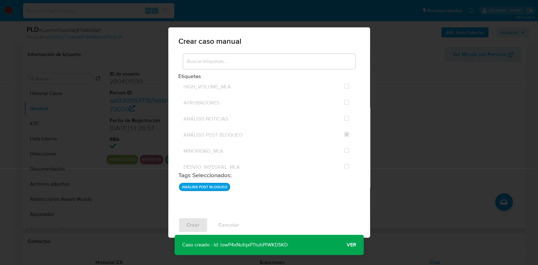
click at [351, 245] on span "Ver" at bounding box center [351, 245] width 9 height 0
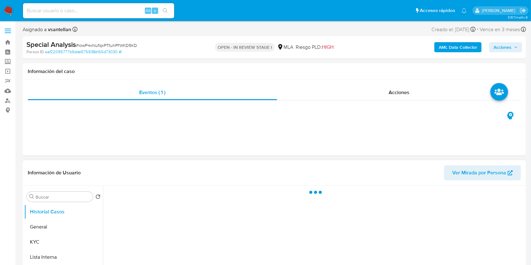
scroll to position [84, 0]
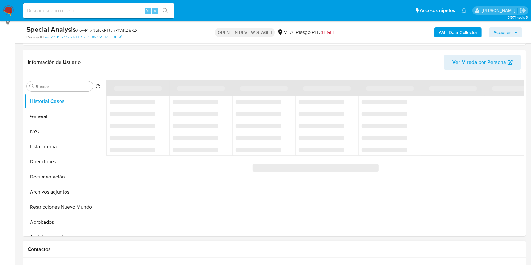
select select "10"
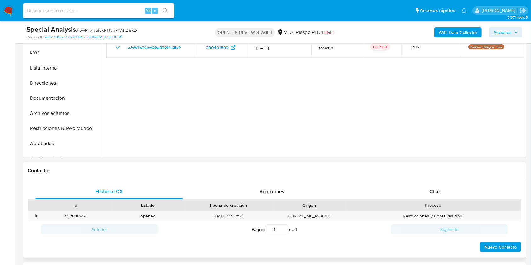
scroll to position [168, 0]
drag, startPoint x: 458, startPoint y: 185, endPoint x: 461, endPoint y: 184, distance: 4.1
click at [457, 186] on div "Chat" at bounding box center [435, 190] width 148 height 15
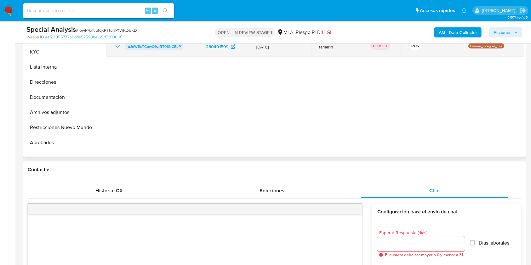
click at [161, 45] on span "uJoW1luTCpwQ9zjRT06NCEpP" at bounding box center [154, 47] width 53 height 8
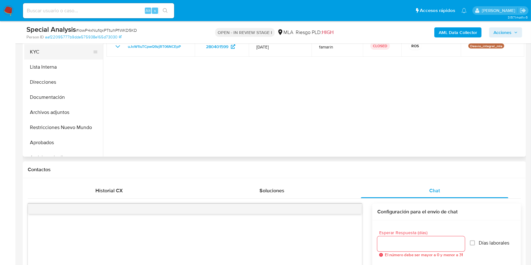
click at [53, 52] on button "KYC" at bounding box center [61, 51] width 74 height 15
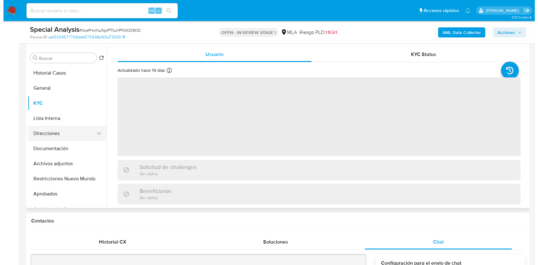
scroll to position [84, 0]
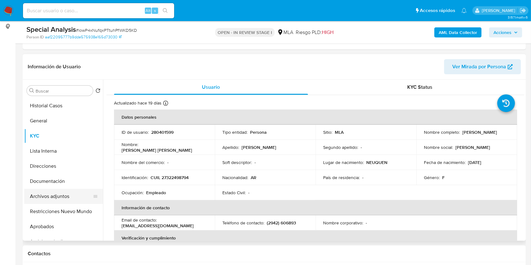
click at [58, 201] on button "Archivos adjuntos" at bounding box center [61, 196] width 74 height 15
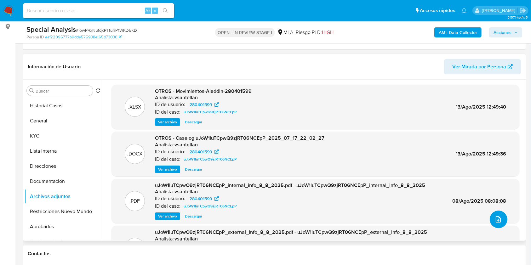
click at [496, 219] on icon "upload-file" at bounding box center [499, 220] width 8 height 8
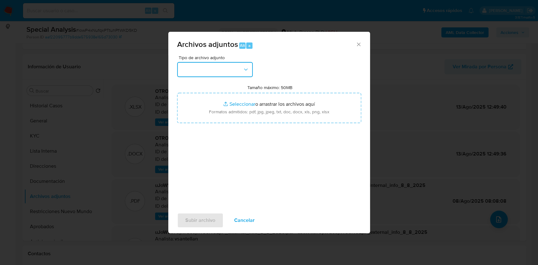
click at [203, 66] on button "button" at bounding box center [215, 69] width 76 height 15
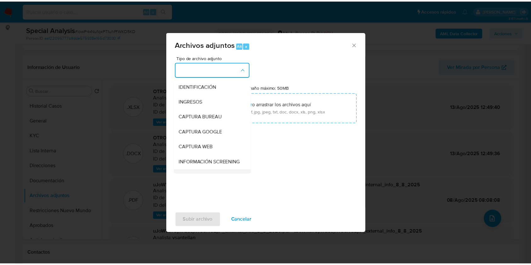
scroll to position [42, 0]
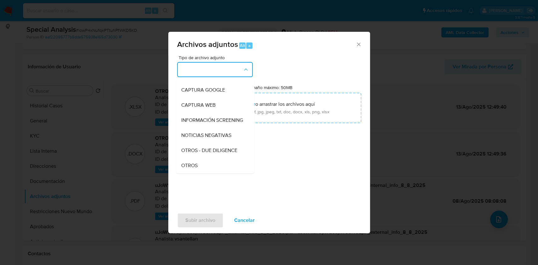
drag, startPoint x: 194, startPoint y: 171, endPoint x: 198, endPoint y: 165, distance: 6.2
click at [194, 169] on span "OTROS" at bounding box center [189, 166] width 16 height 6
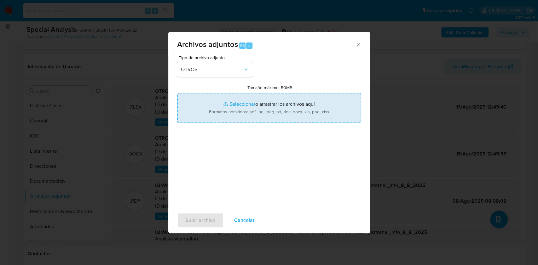
click at [214, 109] on input "Tamaño máximo: 50MB Seleccionar archivos" at bounding box center [269, 108] width 184 height 30
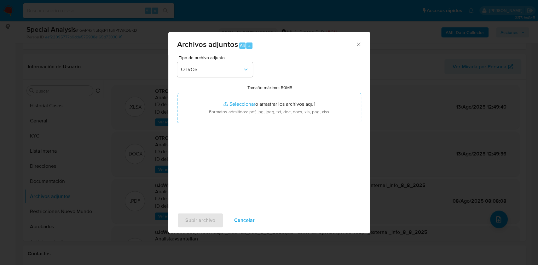
type input "C:\fakepath\documentacion post bloqueo- Gabriela Elizabeth Navarrete.png"
click at [209, 215] on span "Subir archivo" at bounding box center [200, 221] width 30 height 14
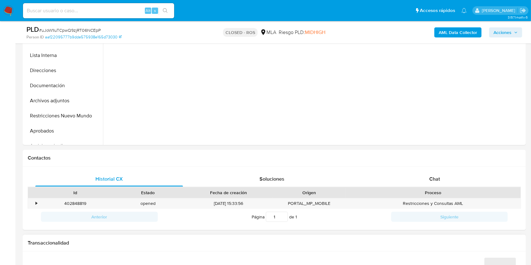
scroll to position [210, 0]
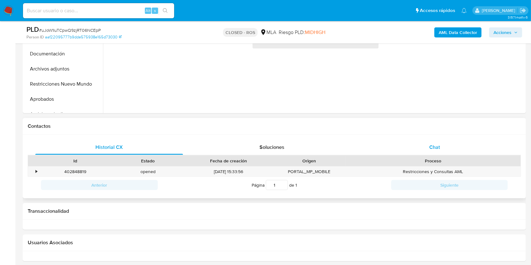
drag, startPoint x: 422, startPoint y: 150, endPoint x: 431, endPoint y: 148, distance: 8.8
click at [422, 149] on div "Chat" at bounding box center [435, 147] width 148 height 15
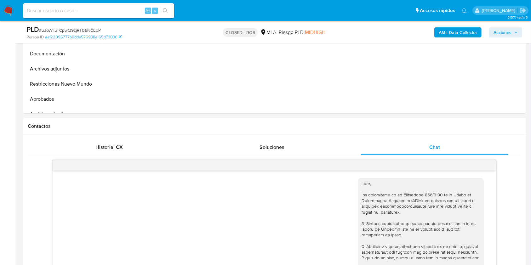
select select "10"
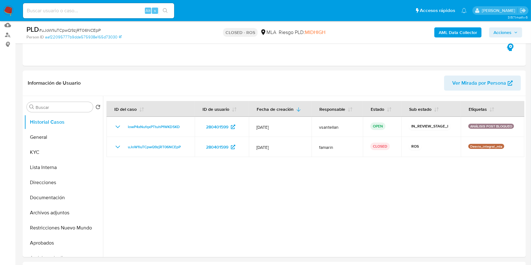
scroll to position [27, 0]
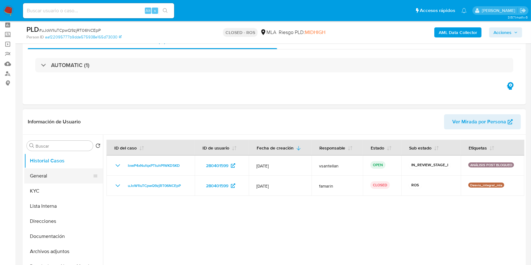
drag, startPoint x: 43, startPoint y: 191, endPoint x: 49, endPoint y: 179, distance: 13.3
click at [43, 191] on button "KYC" at bounding box center [63, 191] width 79 height 15
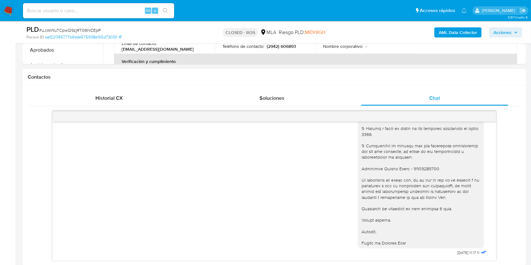
scroll to position [321, 0]
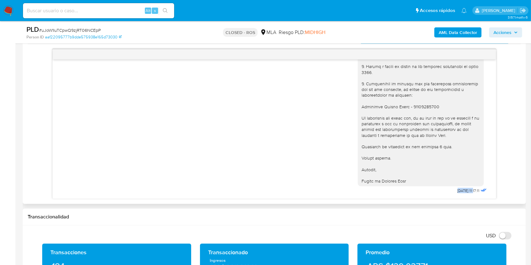
drag, startPoint x: 440, startPoint y: 190, endPoint x: 465, endPoint y: 192, distance: 25.6
click at [463, 188] on div "[DATE] 11:17:11" at bounding box center [423, 63] width 130 height 265
copy span "[DATE]"
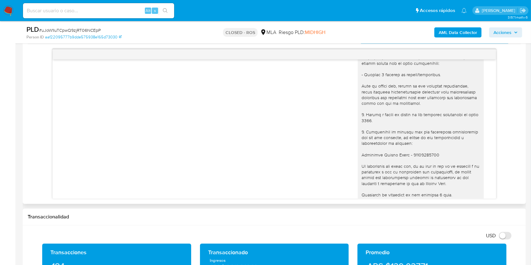
scroll to position [537, 0]
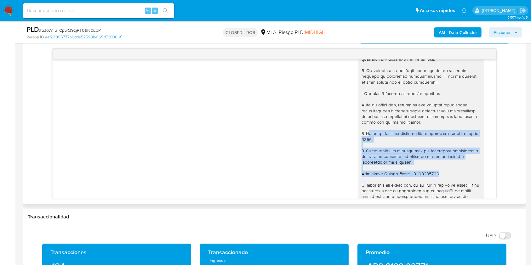
drag, startPoint x: 362, startPoint y: 152, endPoint x: 437, endPoint y: 189, distance: 84.0
click at [437, 189] on div at bounding box center [421, 128] width 119 height 246
copy div "otivo y origen de fondos de los ingresos efectuados en junio 2025. 4. Proporcio…"
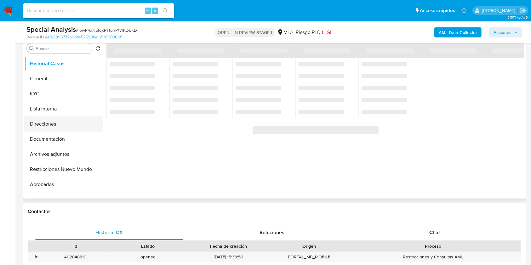
scroll to position [84, 0]
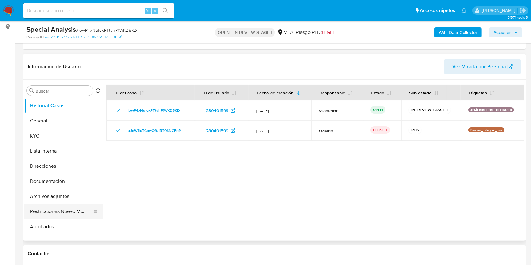
select select "10"
click at [56, 210] on button "Restricciones Nuevo Mundo" at bounding box center [61, 211] width 74 height 15
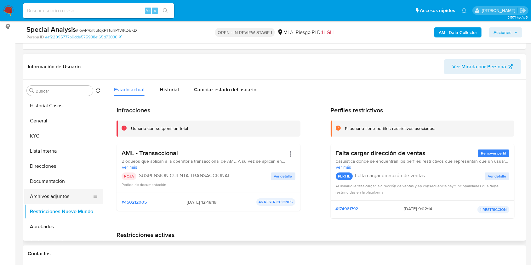
click at [64, 194] on button "Archivos adjuntos" at bounding box center [61, 196] width 74 height 15
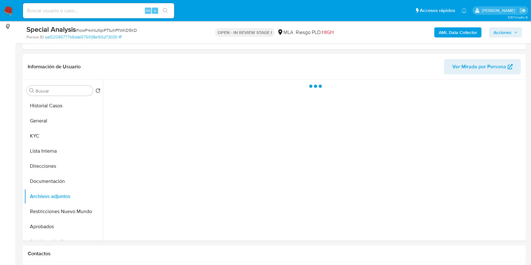
click at [512, 28] on span "Acciones" at bounding box center [506, 32] width 24 height 9
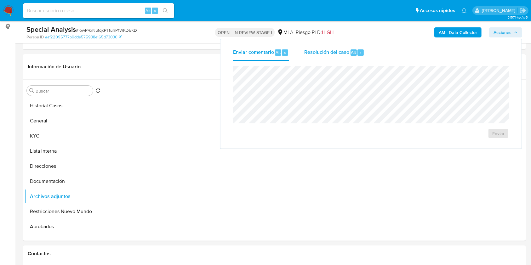
click at [321, 57] on div "Resolución del caso Alt r" at bounding box center [334, 52] width 60 height 16
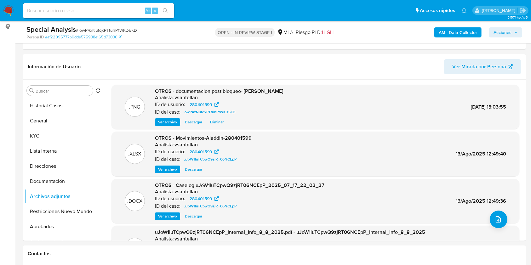
click at [506, 35] on span "Acciones" at bounding box center [503, 32] width 18 height 10
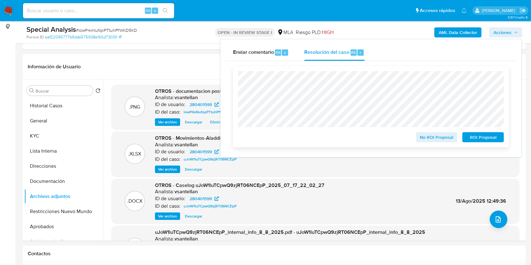
click at [443, 139] on span "No ROI Proposal" at bounding box center [437, 137] width 33 height 9
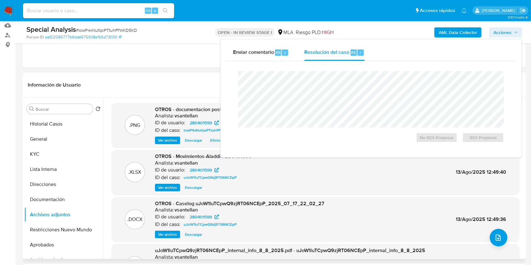
scroll to position [66, 0]
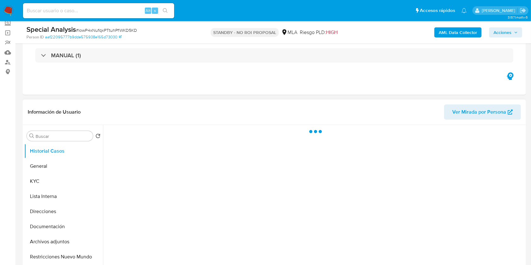
scroll to position [84, 0]
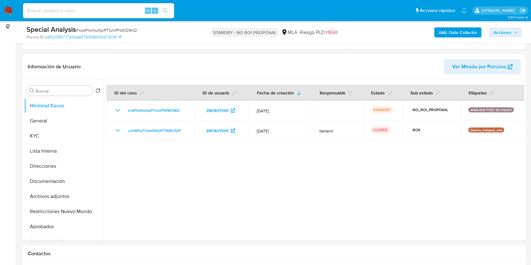
select select "10"
